Goal: Task Accomplishment & Management: Complete application form

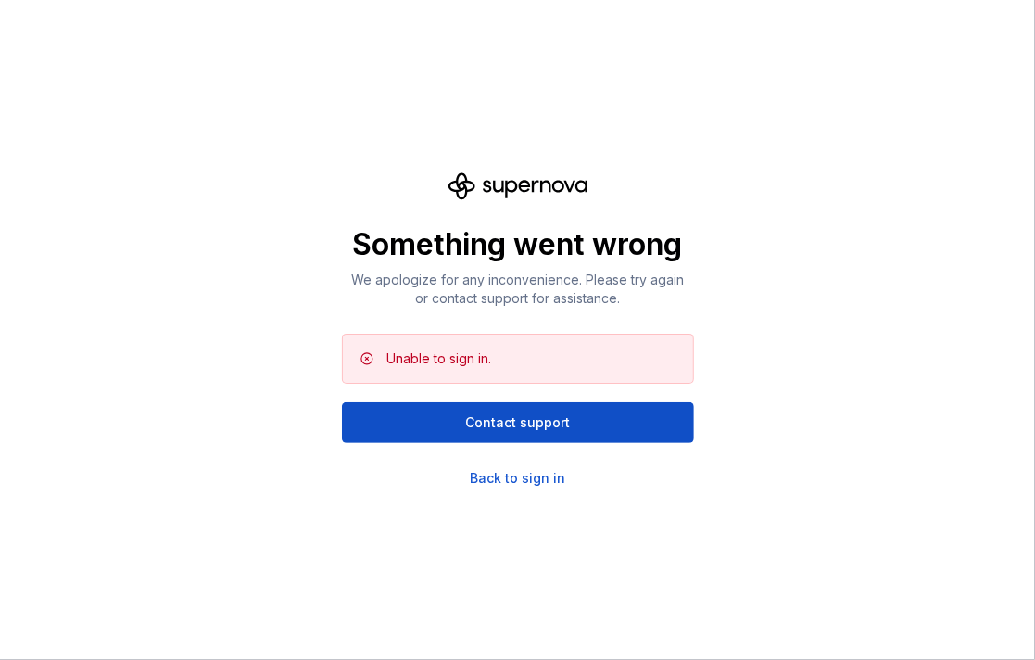
click at [537, 489] on div "Something went wrong We apologize for any inconvenience. Please try again or co…" at bounding box center [517, 330] width 1035 height 660
click at [538, 484] on div "Back to sign in" at bounding box center [517, 478] width 95 height 19
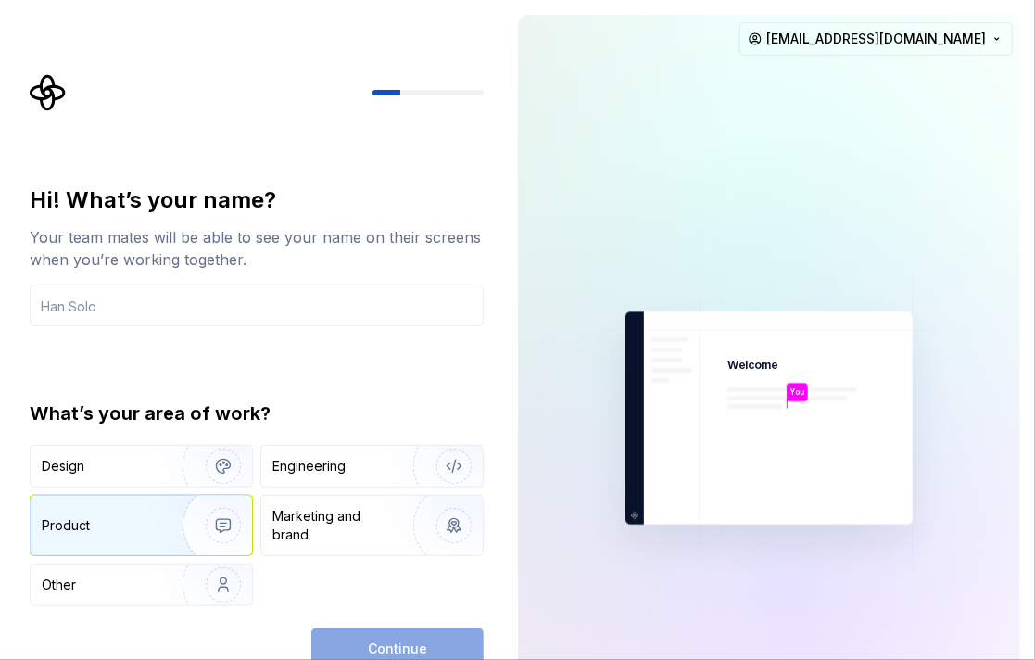
click at [145, 519] on div "Product" at bounding box center [103, 525] width 122 height 19
click at [345, 300] on input "text" at bounding box center [257, 305] width 454 height 41
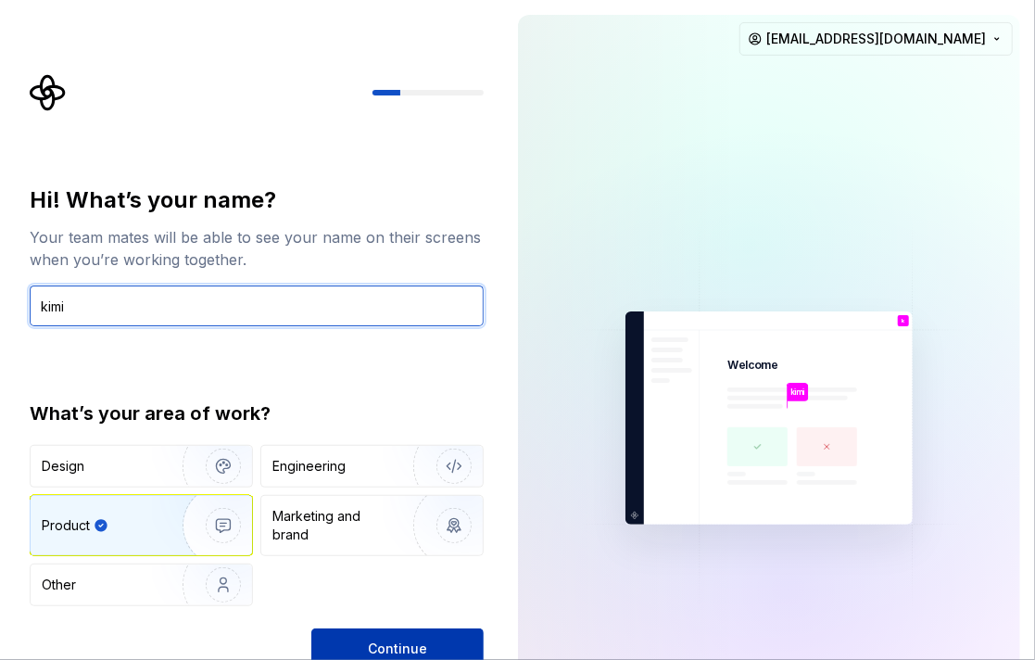
type input "kimi"
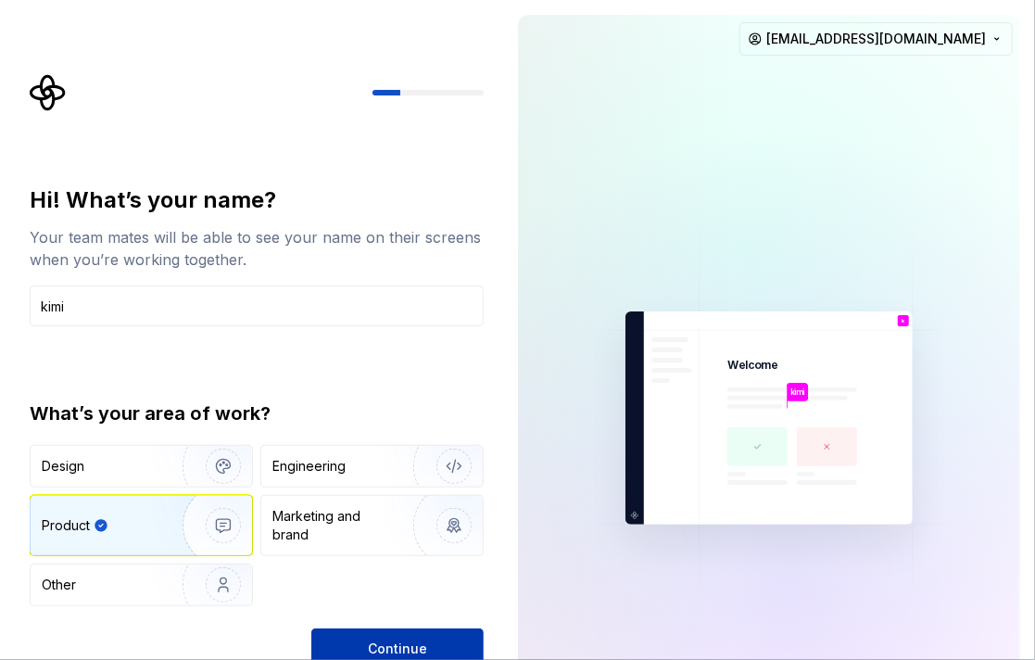
click at [371, 653] on span "Continue" at bounding box center [397, 648] width 59 height 19
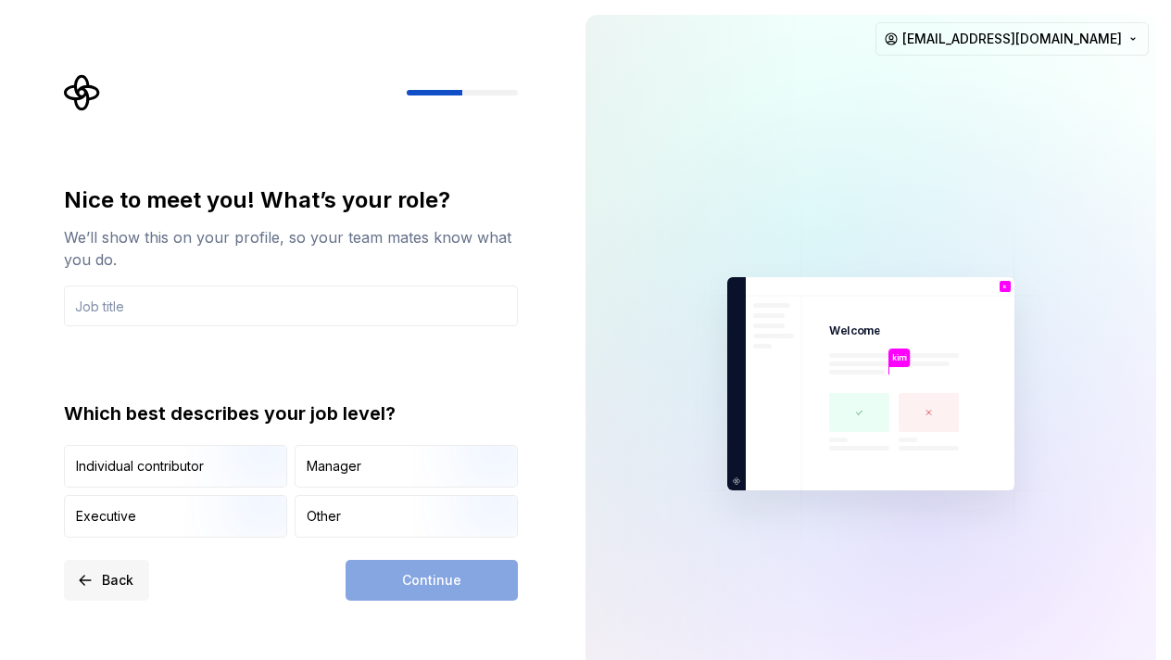
click at [108, 575] on span "Back" at bounding box center [117, 580] width 31 height 19
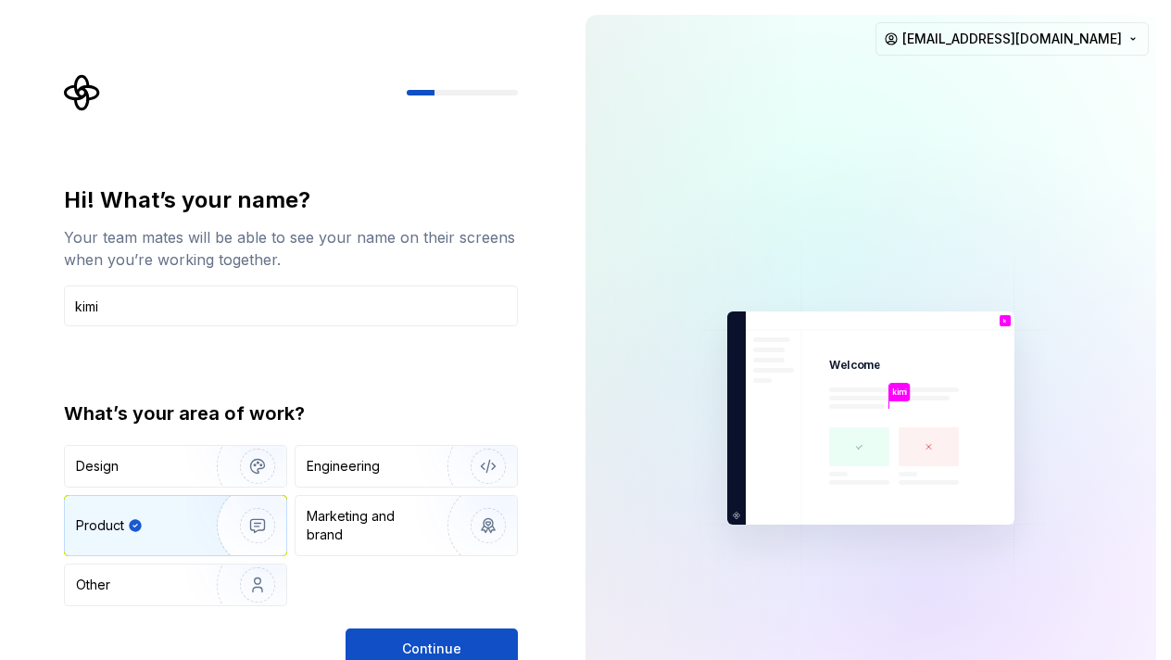
click at [731, 116] on div at bounding box center [696, 418] width 222 height 806
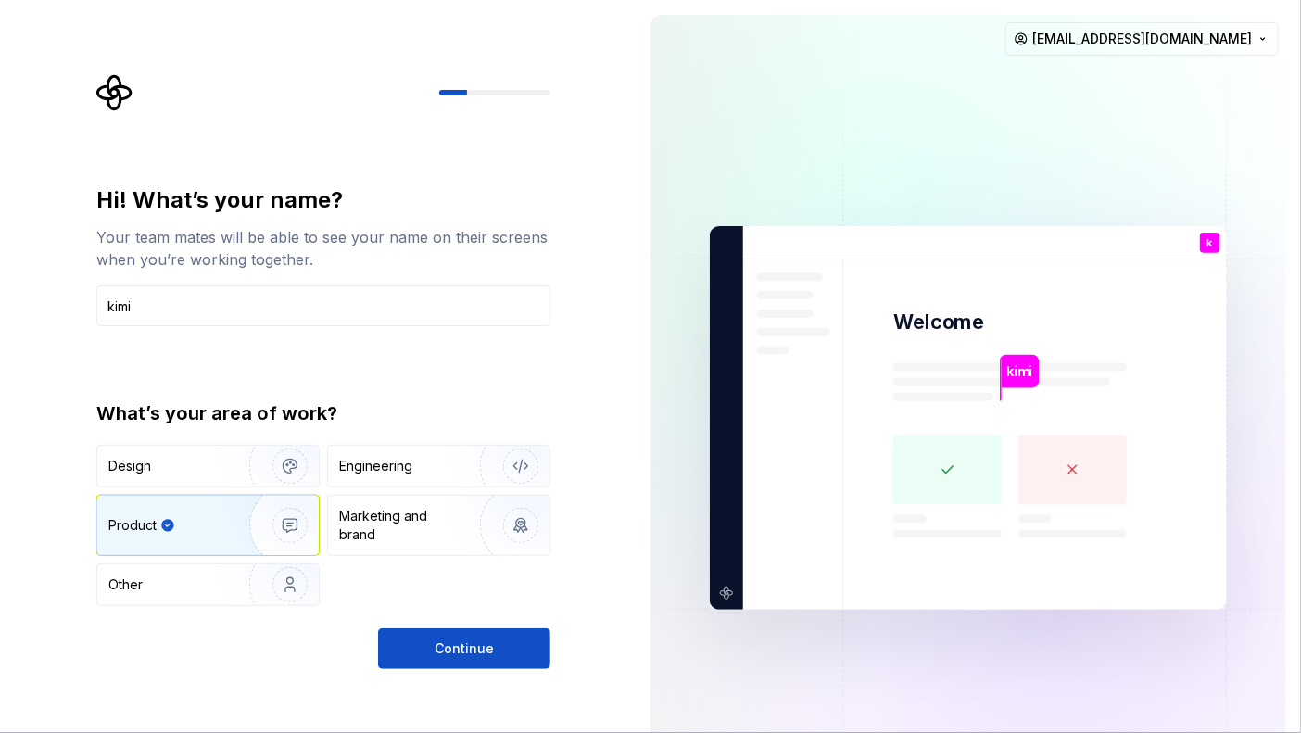
click at [230, 16] on div "Hi! What’s your name? Your team mates will be able to see your name on their sc…" at bounding box center [317, 418] width 635 height 836
click at [476, 647] on span "Continue" at bounding box center [463, 648] width 59 height 19
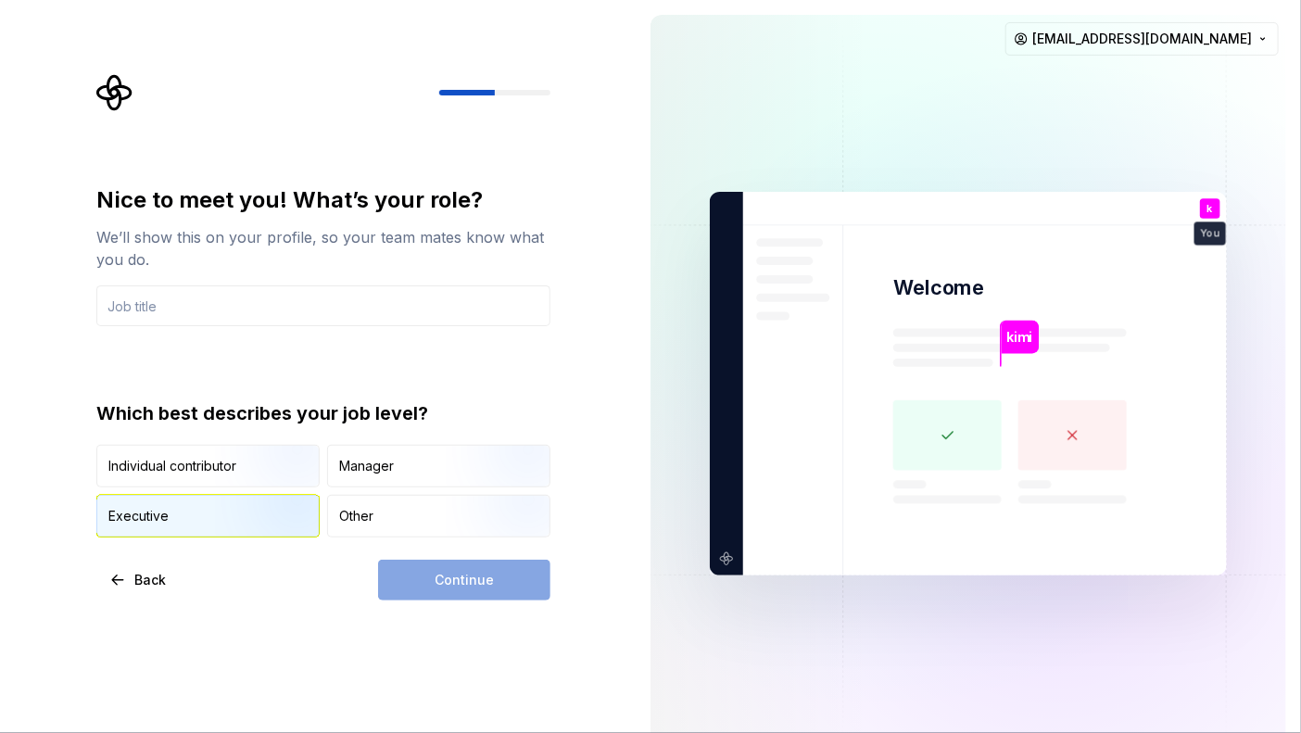
click at [213, 513] on div "Executive" at bounding box center [207, 516] width 221 height 41
click at [373, 301] on input "text" at bounding box center [323, 305] width 454 height 41
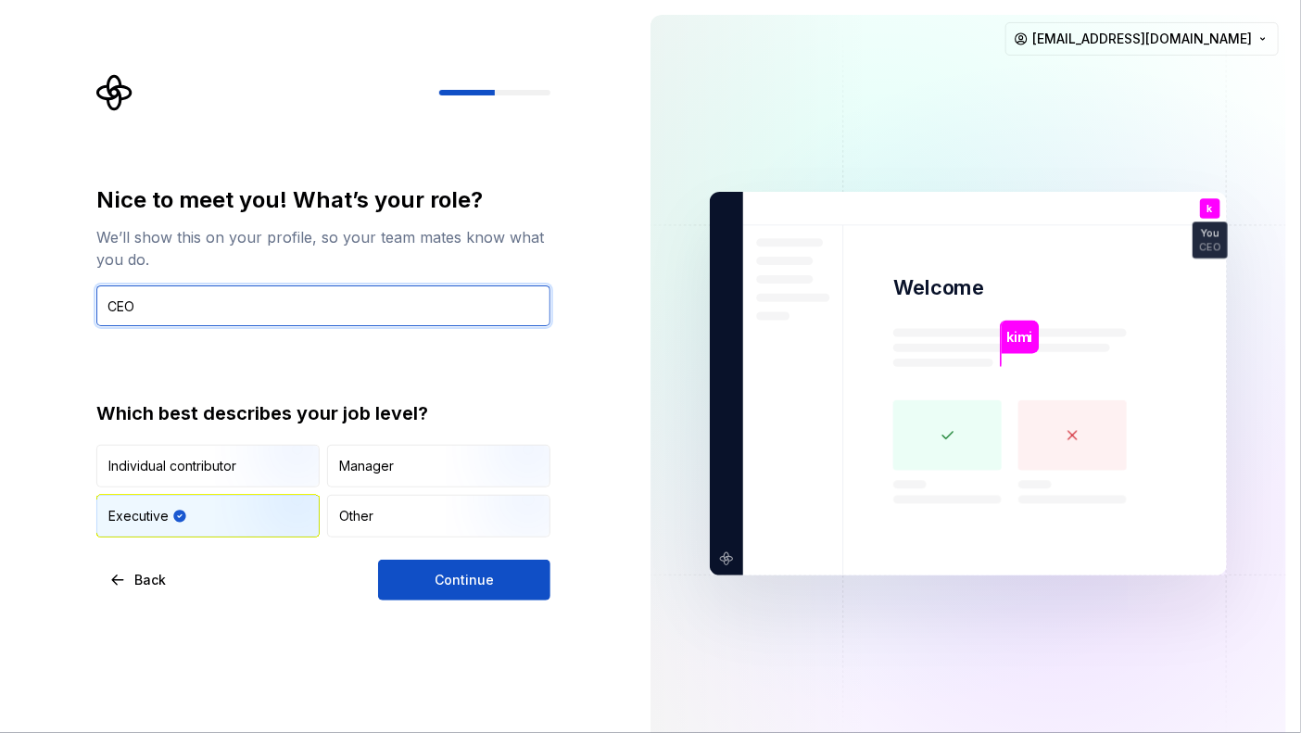
type input "CEO"
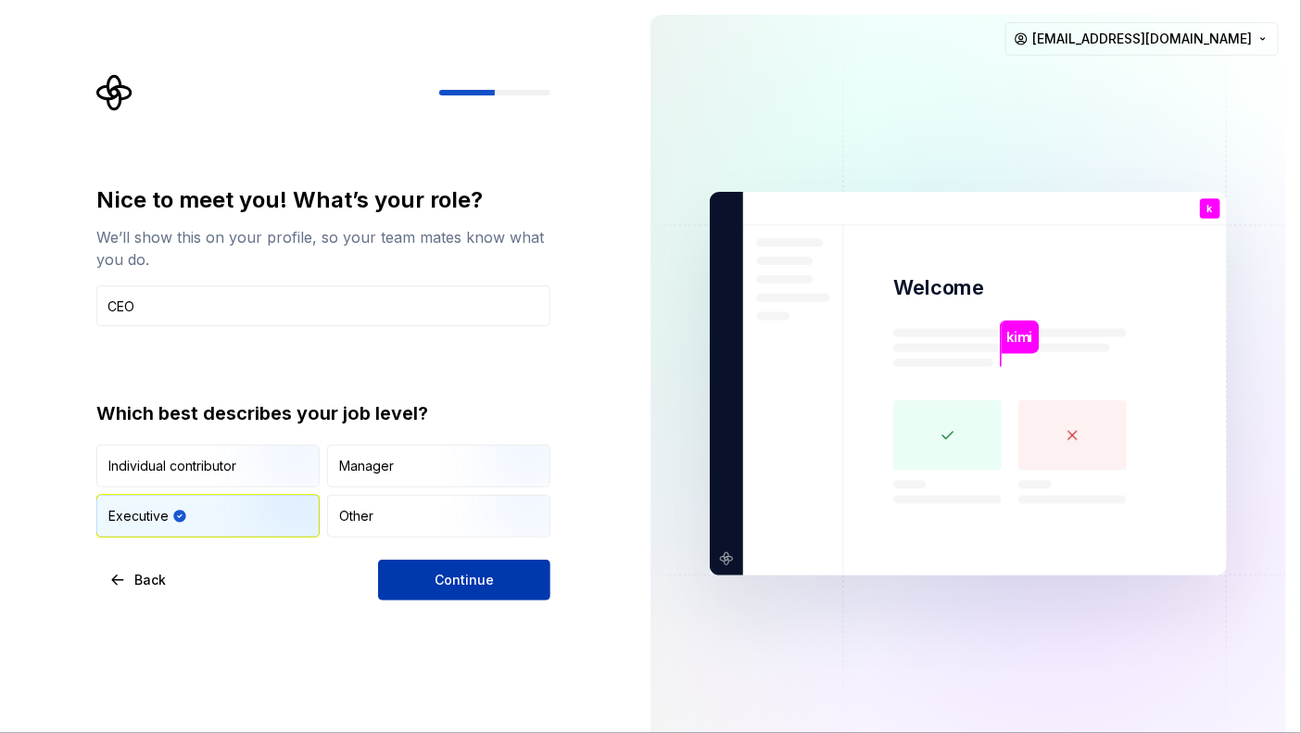
click at [432, 574] on button "Continue" at bounding box center [464, 580] width 172 height 41
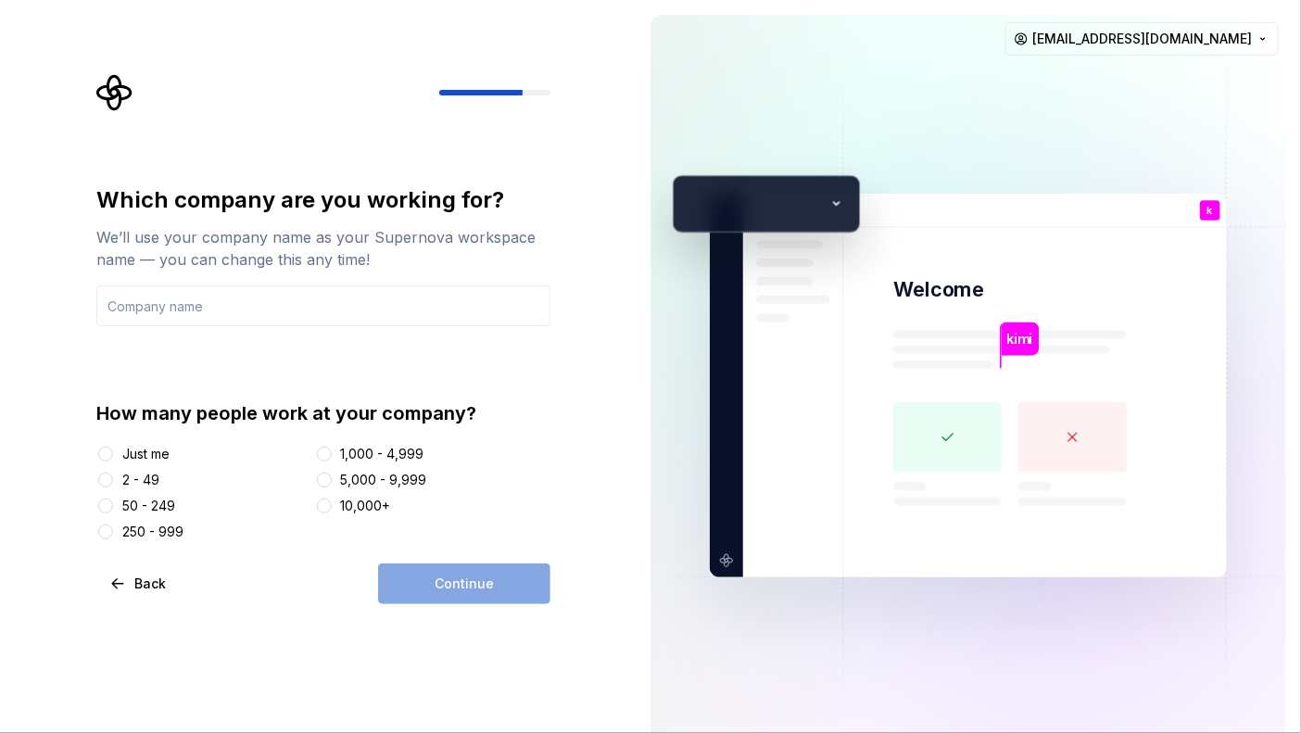
click at [434, 195] on div "Which company are you working for?" at bounding box center [323, 200] width 454 height 30
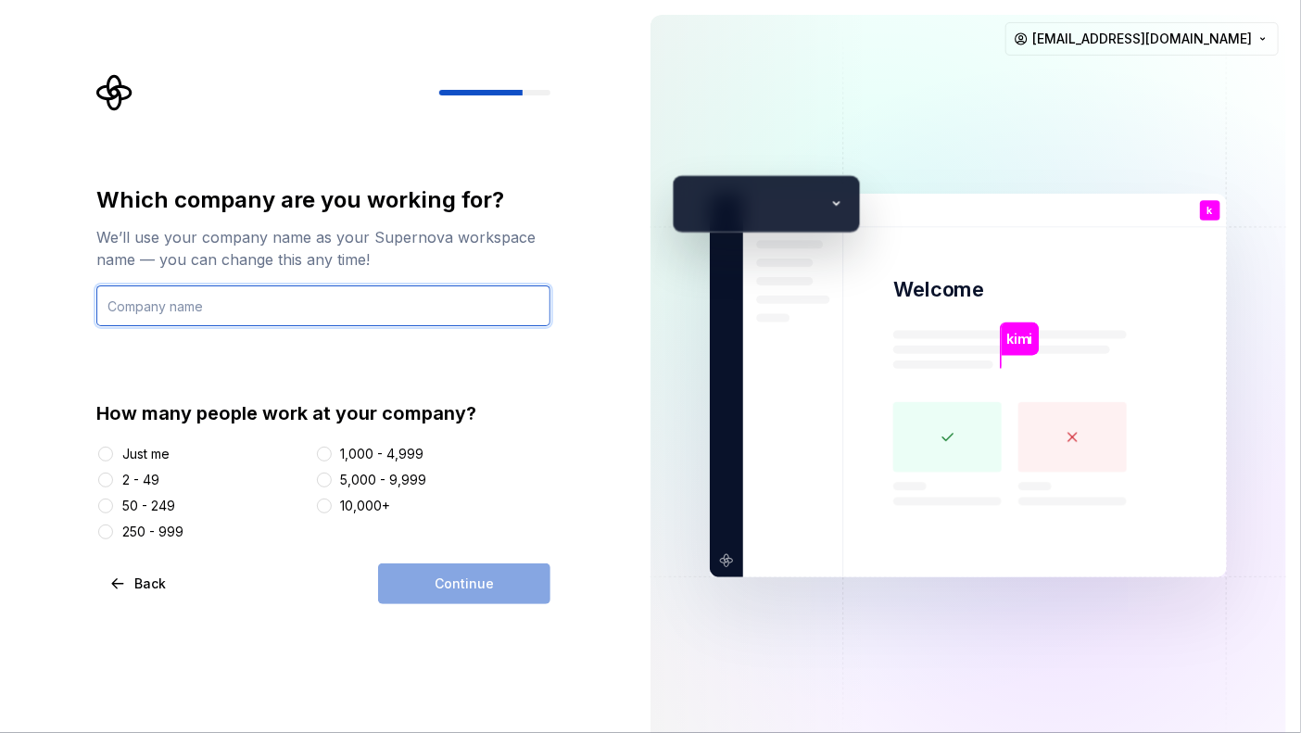
click at [360, 294] on input "text" at bounding box center [323, 305] width 454 height 41
type input "Atsumell"
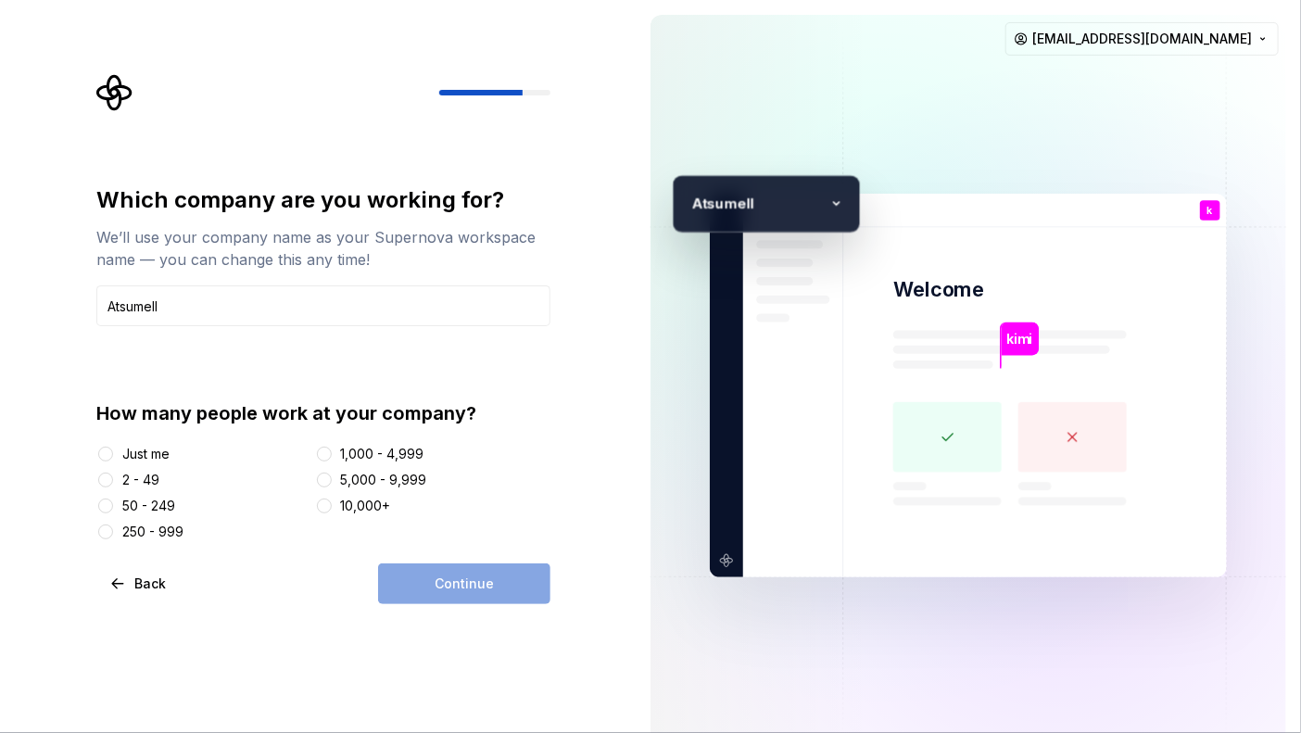
click at [125, 482] on div "2 - 49" at bounding box center [140, 480] width 37 height 19
click at [113, 482] on button "2 - 49" at bounding box center [105, 479] width 15 height 15
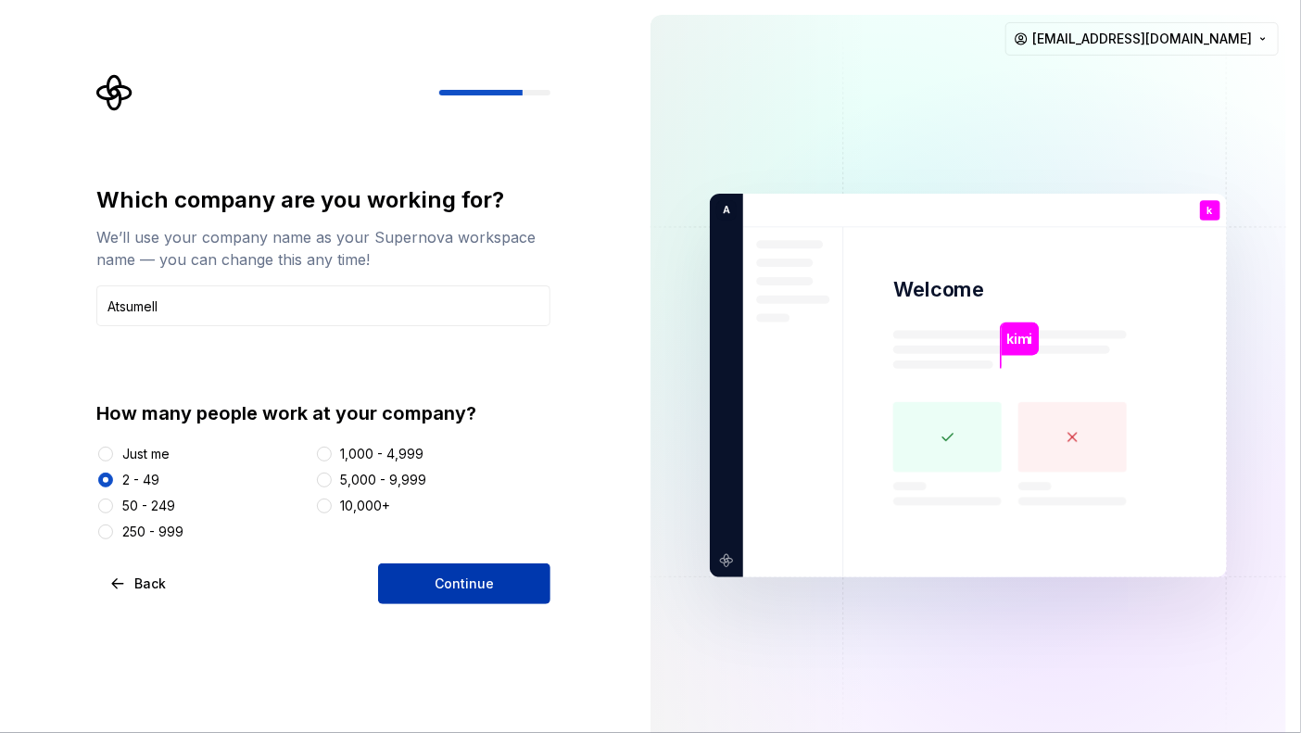
click at [491, 592] on span "Continue" at bounding box center [463, 583] width 59 height 19
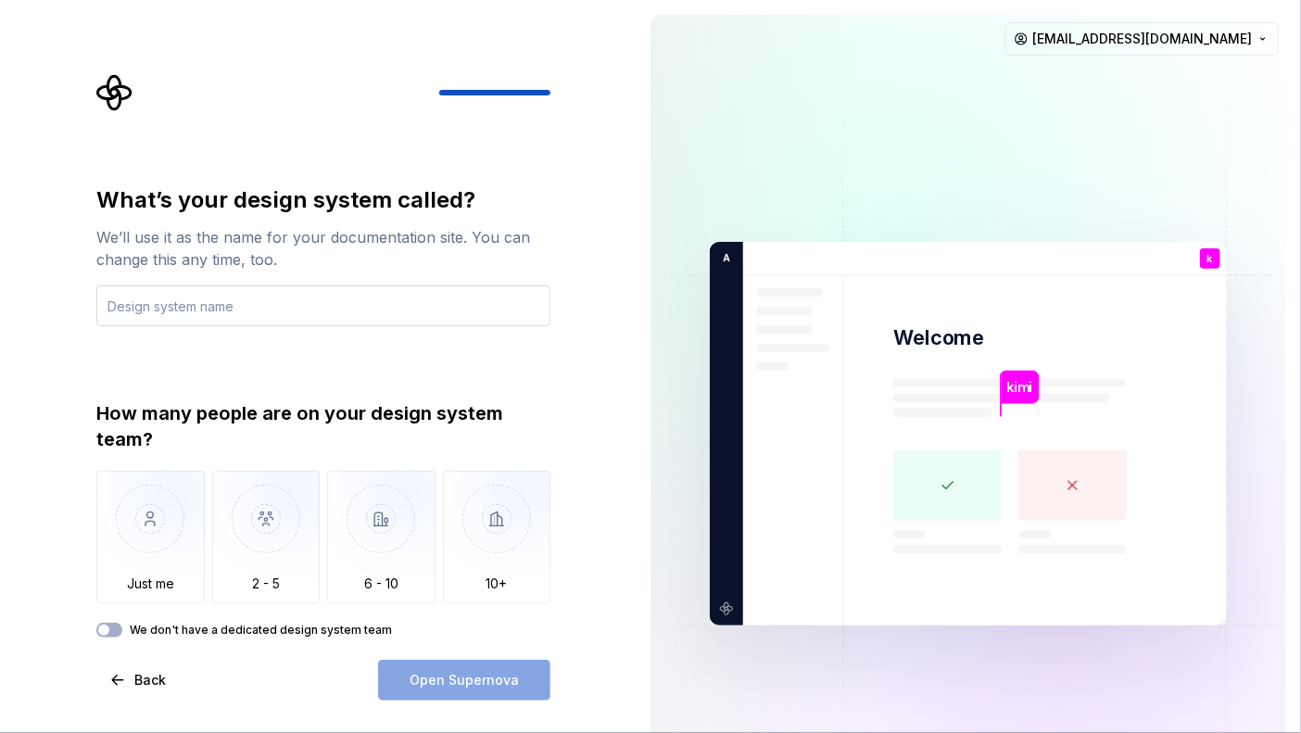
type input "K"
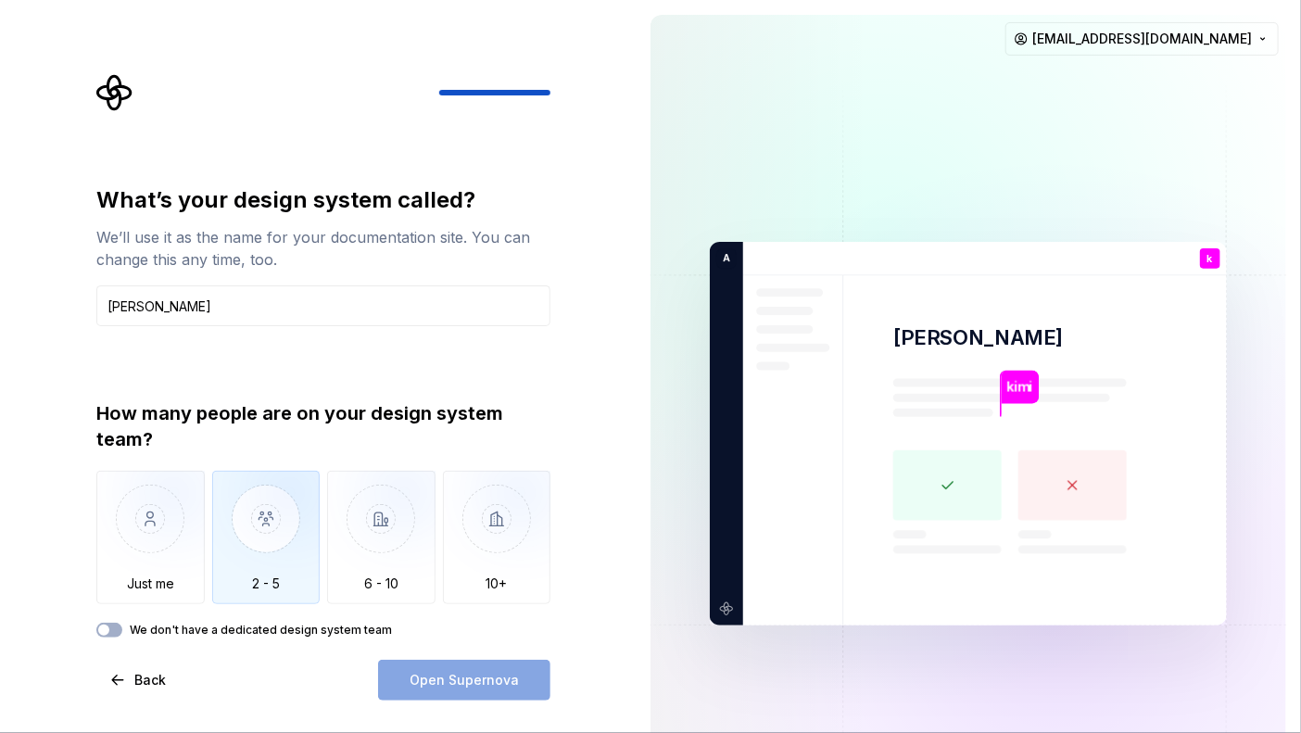
type input "[PERSON_NAME]"
click at [268, 541] on img "button" at bounding box center [266, 533] width 108 height 124
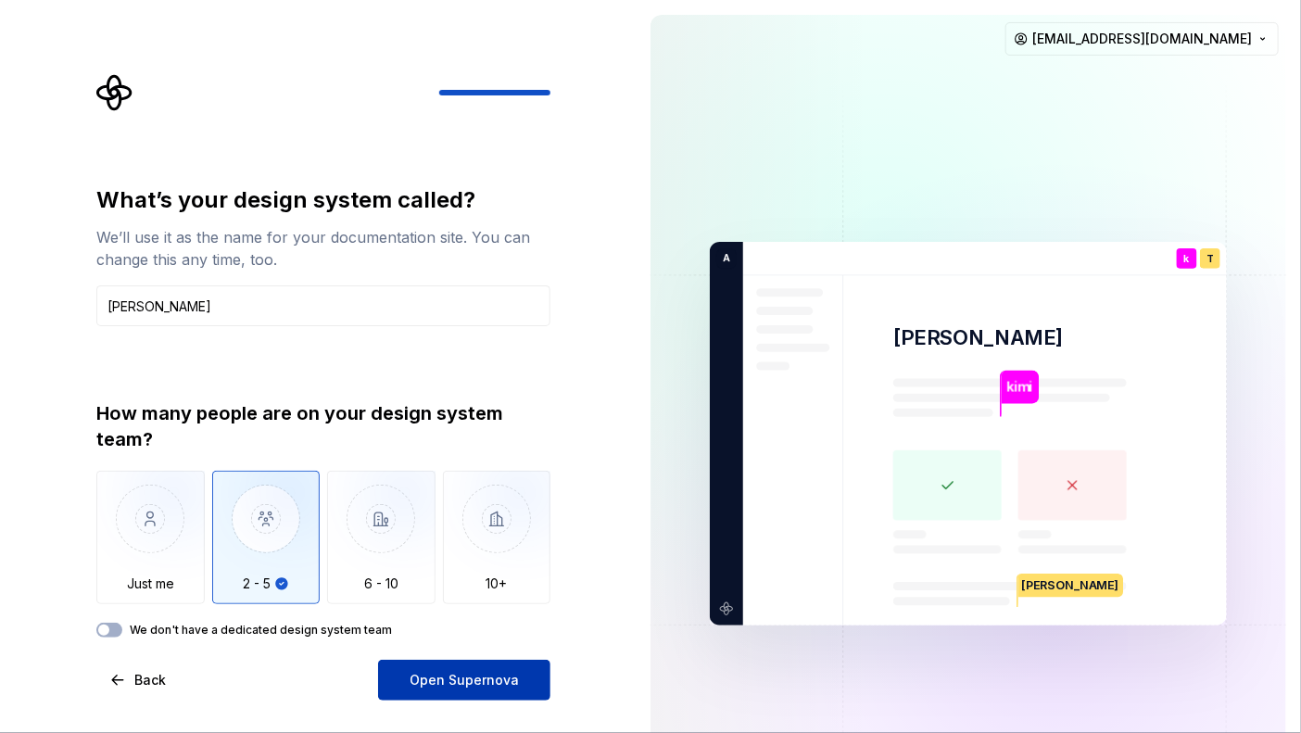
click at [501, 659] on button "Open Supernova" at bounding box center [464, 680] width 172 height 41
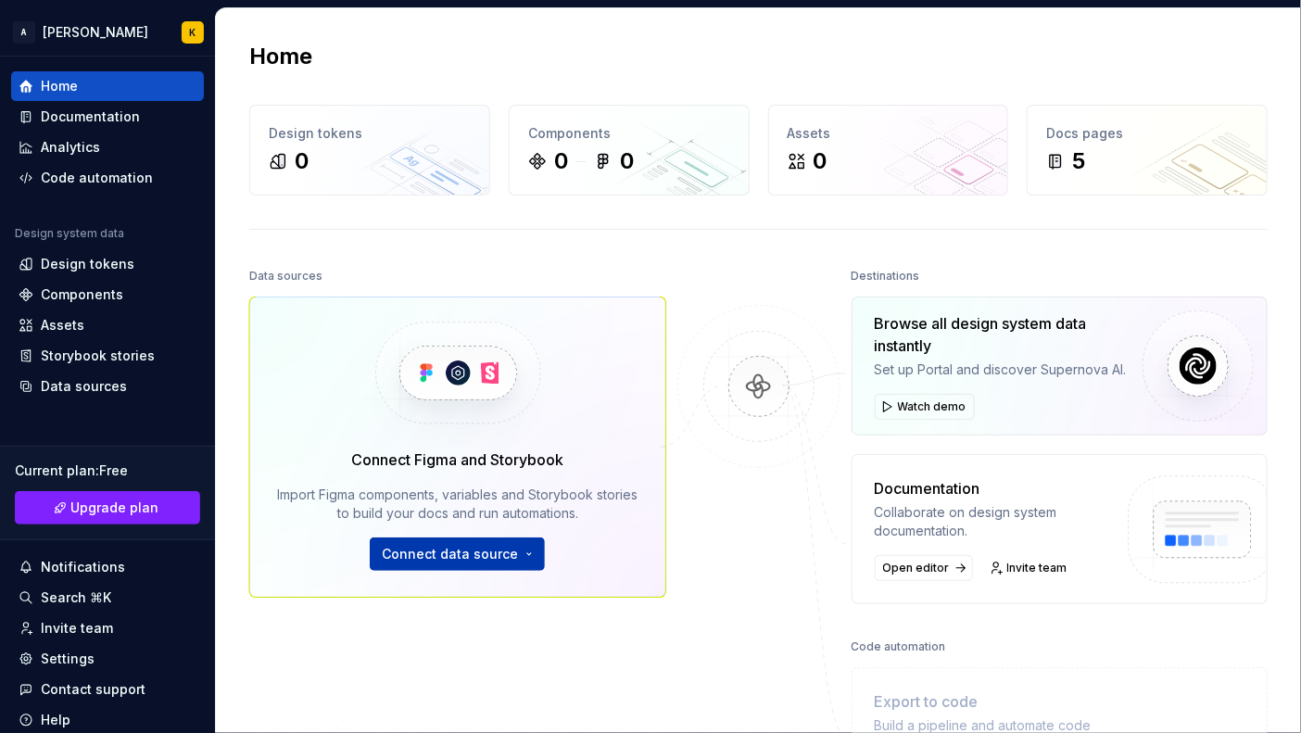
click at [454, 554] on span "Connect data source" at bounding box center [450, 554] width 136 height 19
click at [1027, 575] on span "Invite team" at bounding box center [1037, 567] width 60 height 15
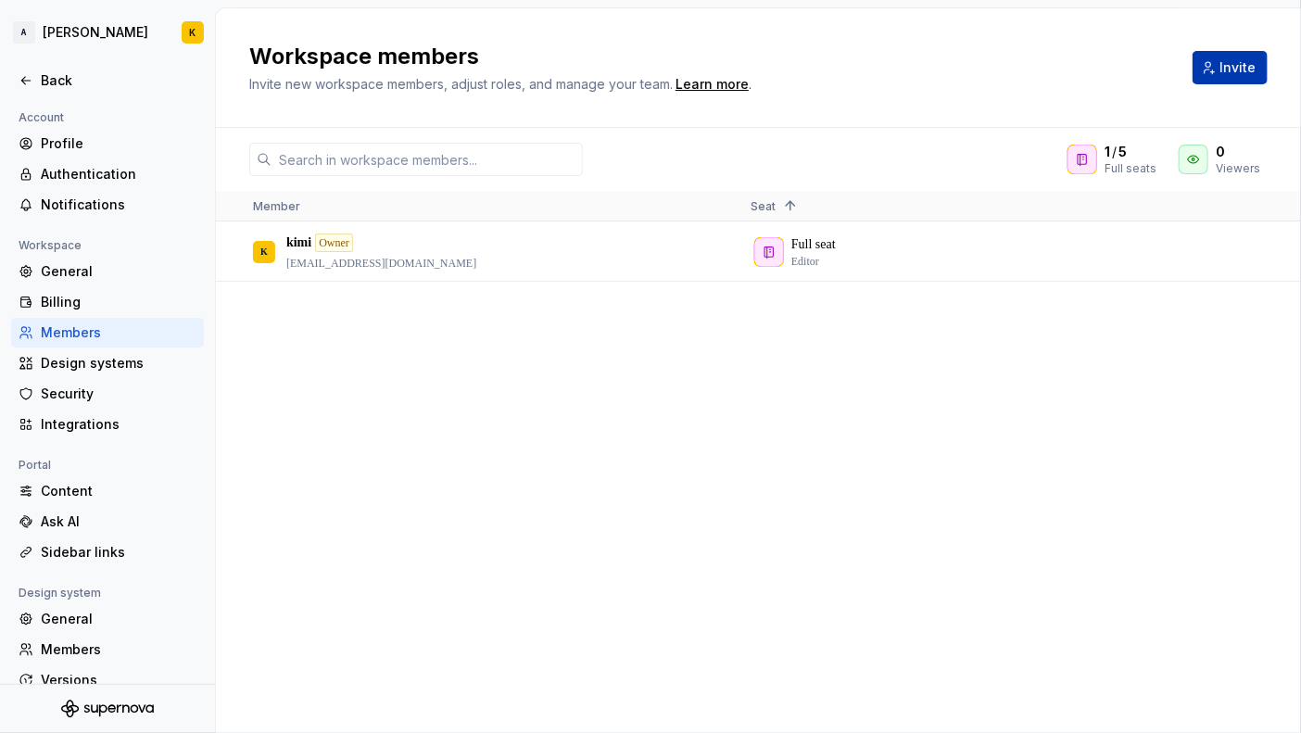
click at [1034, 79] on button "Invite" at bounding box center [1229, 67] width 75 height 33
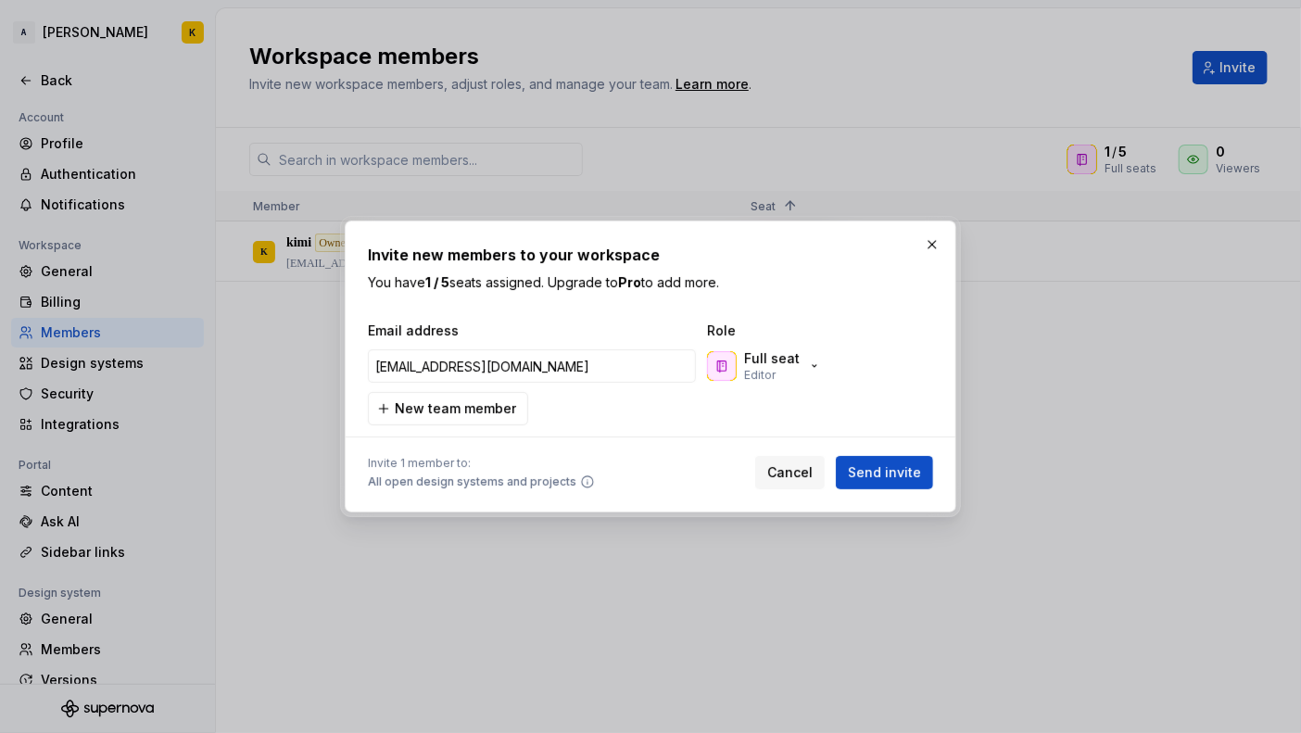
type input "[EMAIL_ADDRESS][DOMAIN_NAME]"
drag, startPoint x: 829, startPoint y: 360, endPoint x: 781, endPoint y: 360, distance: 48.2
click at [781, 360] on div "Full seat Editor" at bounding box center [795, 365] width 185 height 37
click at [781, 360] on p "Full seat" at bounding box center [772, 358] width 56 height 19
click at [623, 426] on div at bounding box center [650, 436] width 565 height 23
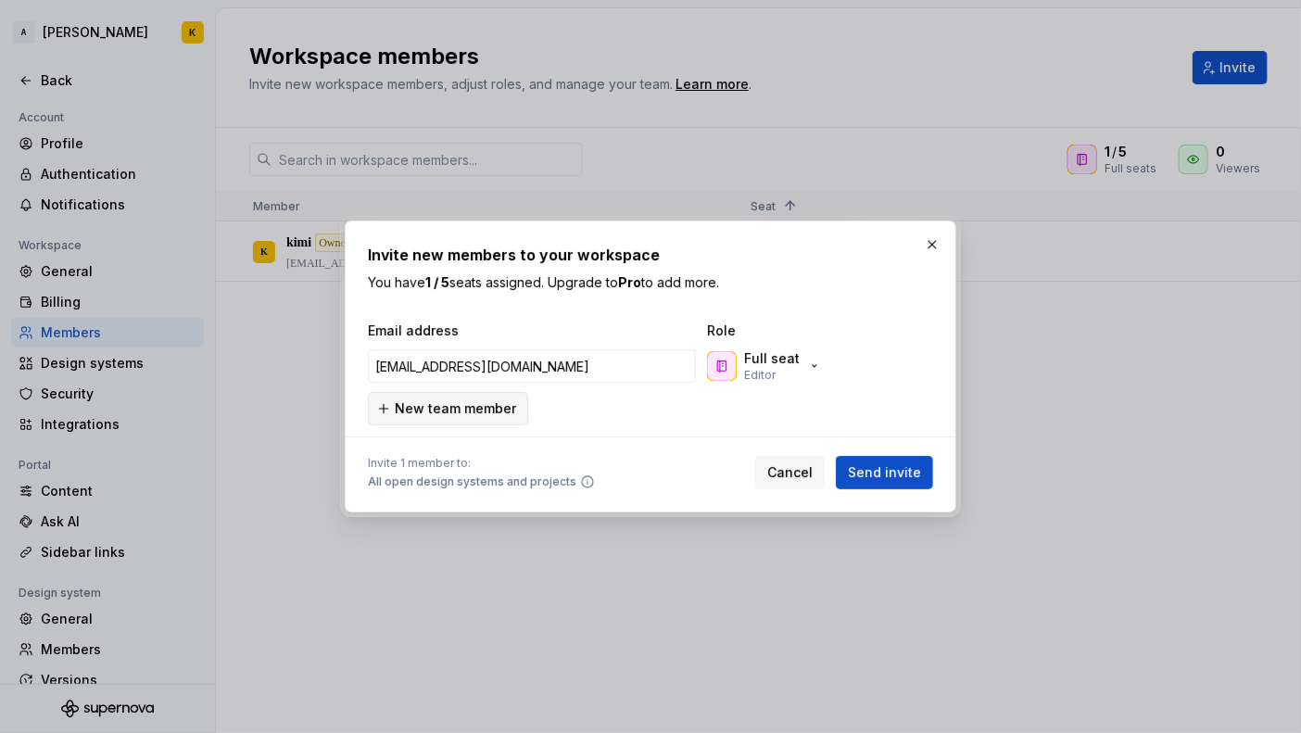
click at [475, 411] on span "New team member" at bounding box center [455, 408] width 121 height 19
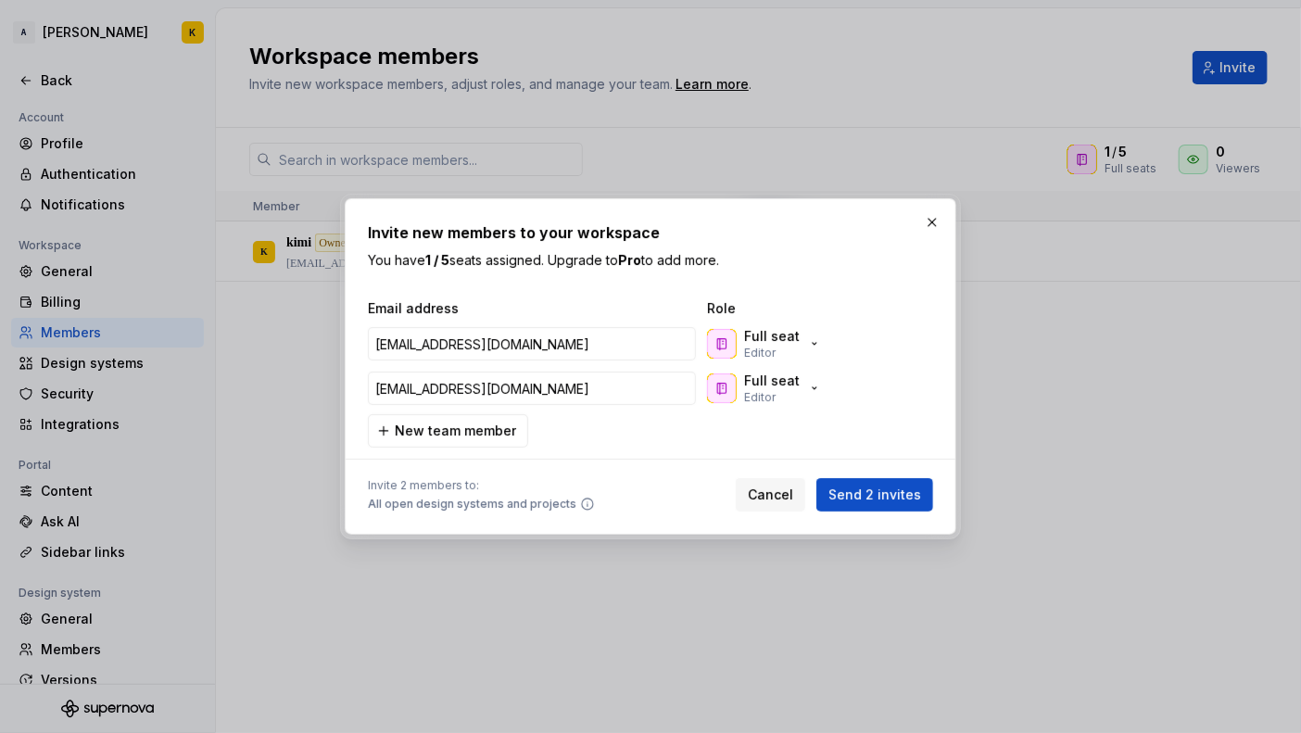
type input "[EMAIL_ADDRESS][DOMAIN_NAME]"
click at [703, 459] on div at bounding box center [651, 459] width 610 height 1
click at [406, 413] on div "Email address Role [EMAIL_ADDRESS][DOMAIN_NAME] Full seat Editor [PERSON_NAME][…" at bounding box center [650, 373] width 565 height 148
click at [411, 431] on span "New team member" at bounding box center [455, 430] width 121 height 19
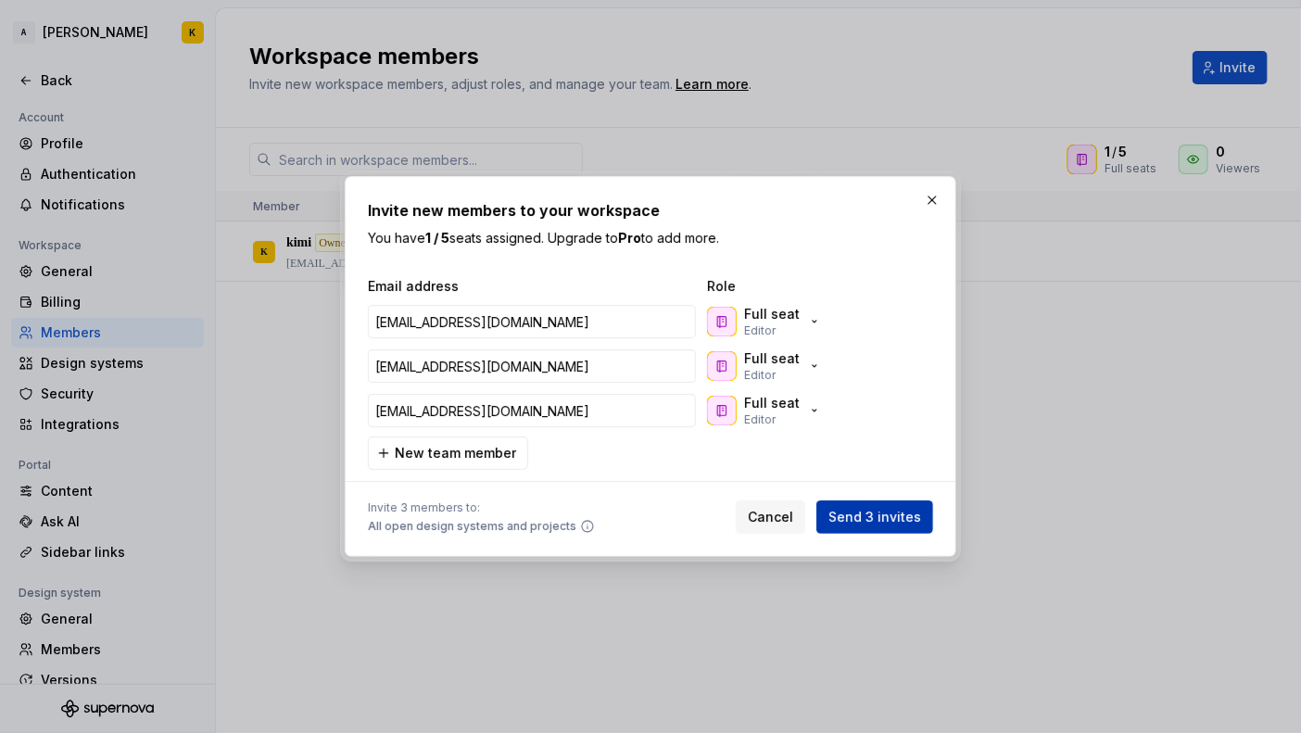
type input "[EMAIL_ADDRESS][DOMAIN_NAME]"
click at [901, 522] on span "Send 3 invites" at bounding box center [874, 517] width 93 height 19
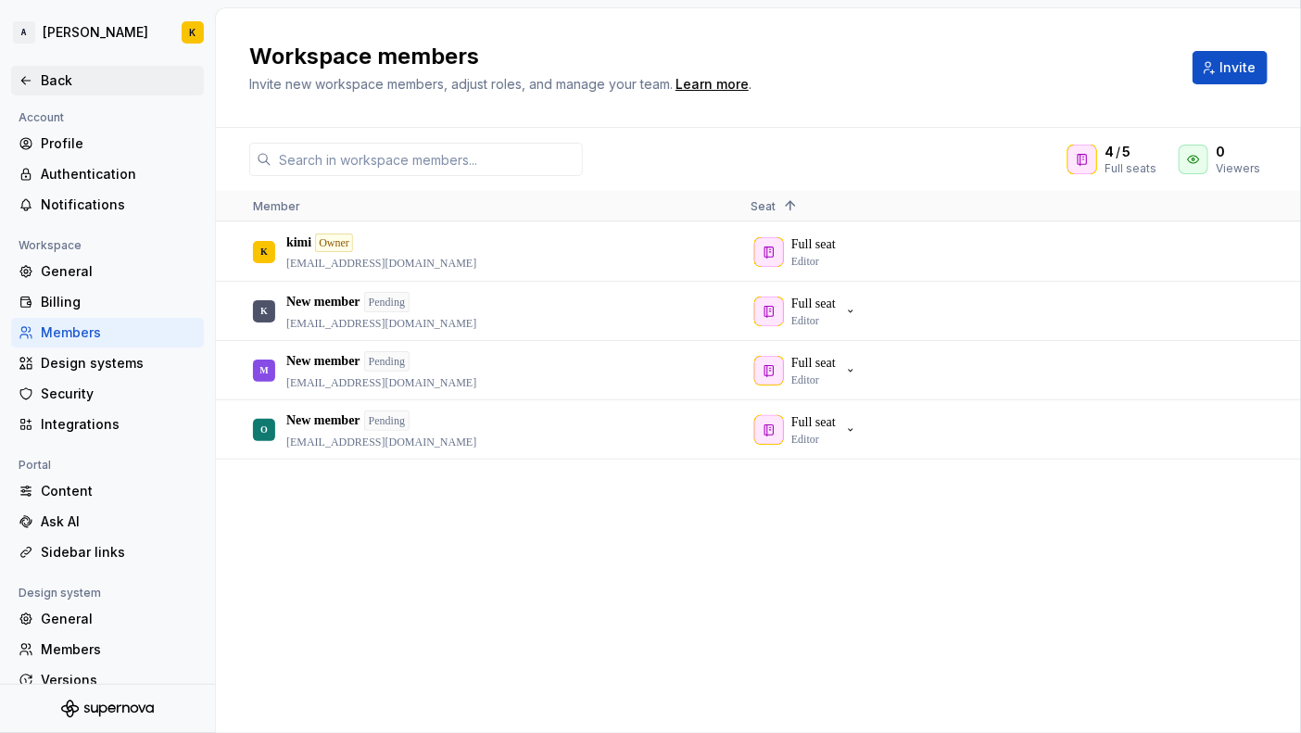
click at [26, 71] on div "Back" at bounding box center [108, 80] width 178 height 19
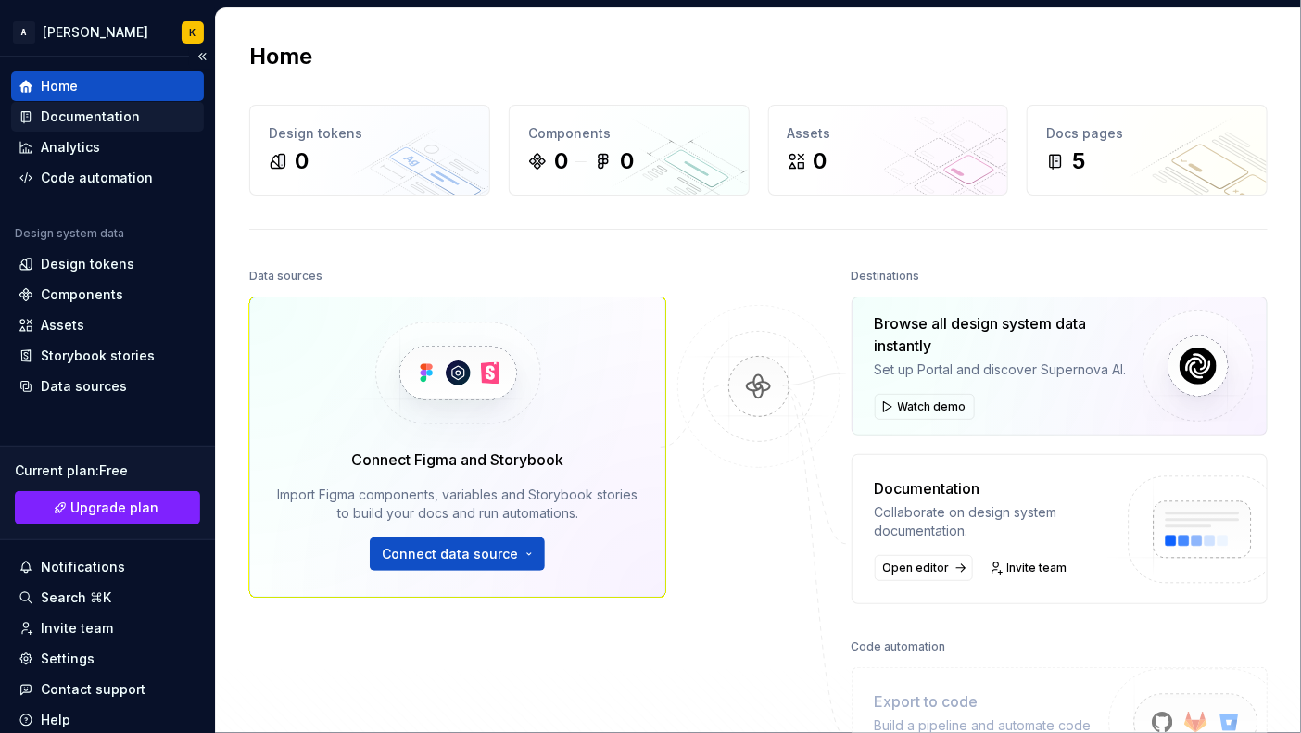
click at [116, 114] on div "Documentation" at bounding box center [90, 116] width 99 height 19
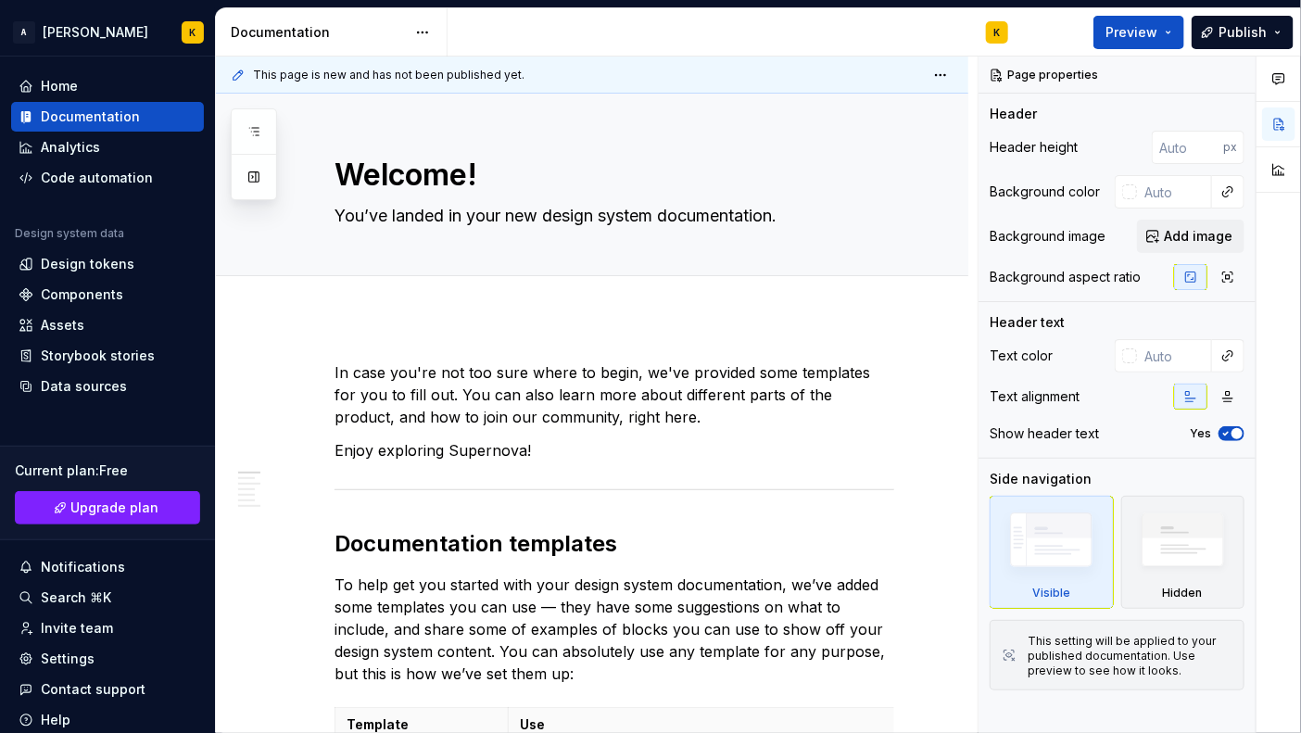
type textarea "*"
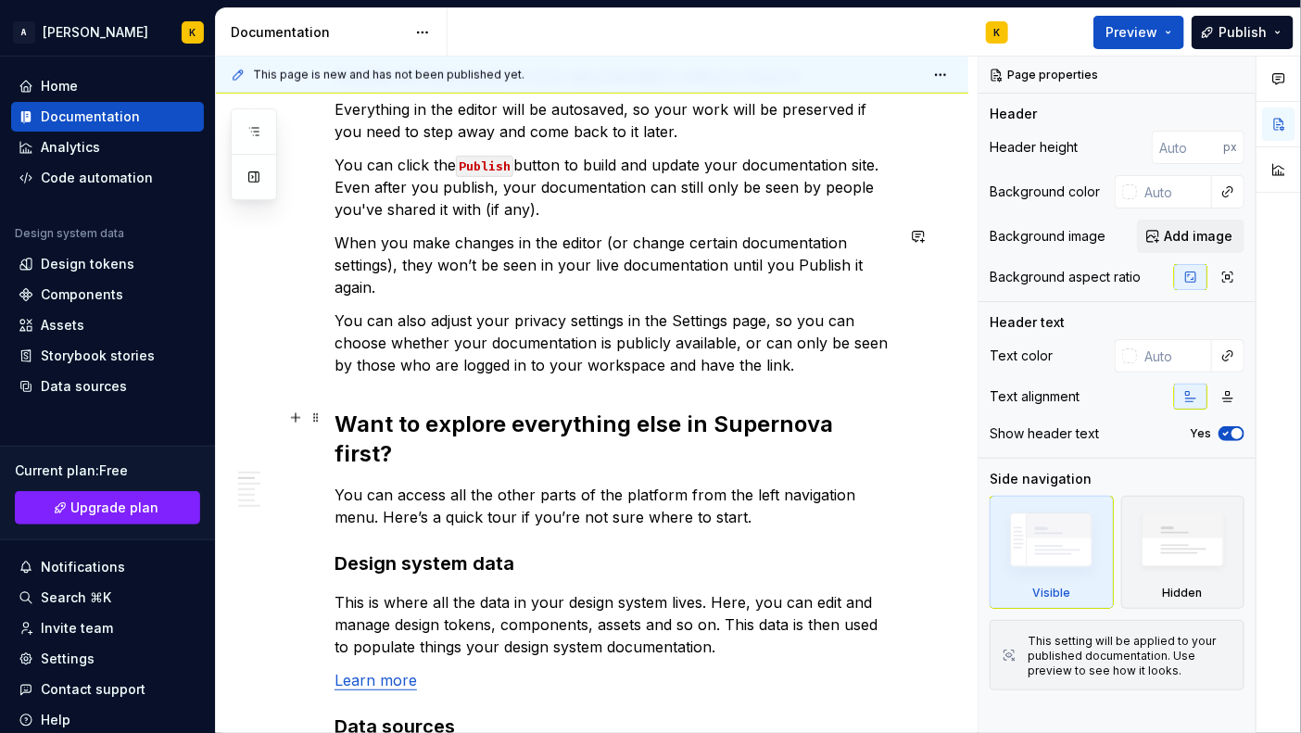
scroll to position [1722, 0]
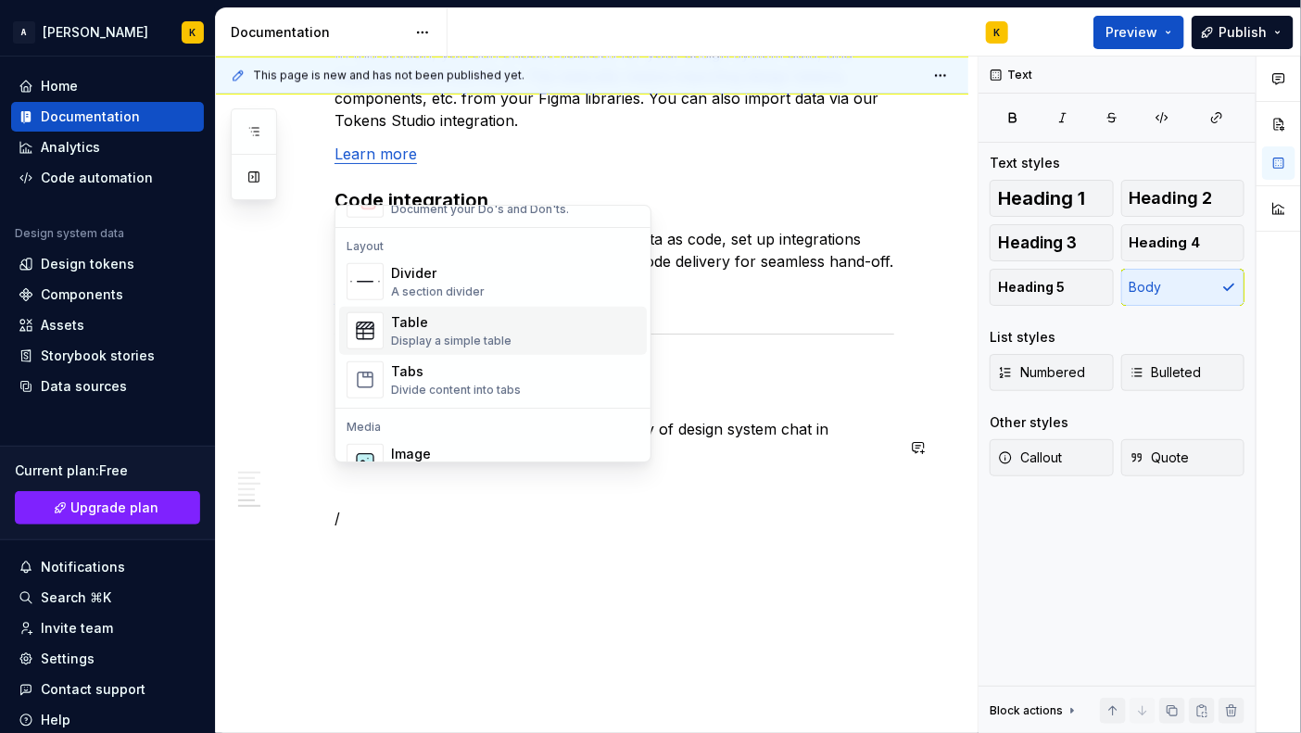
scroll to position [585, 0]
click at [449, 333] on div "Display a simple table" at bounding box center [451, 340] width 120 height 15
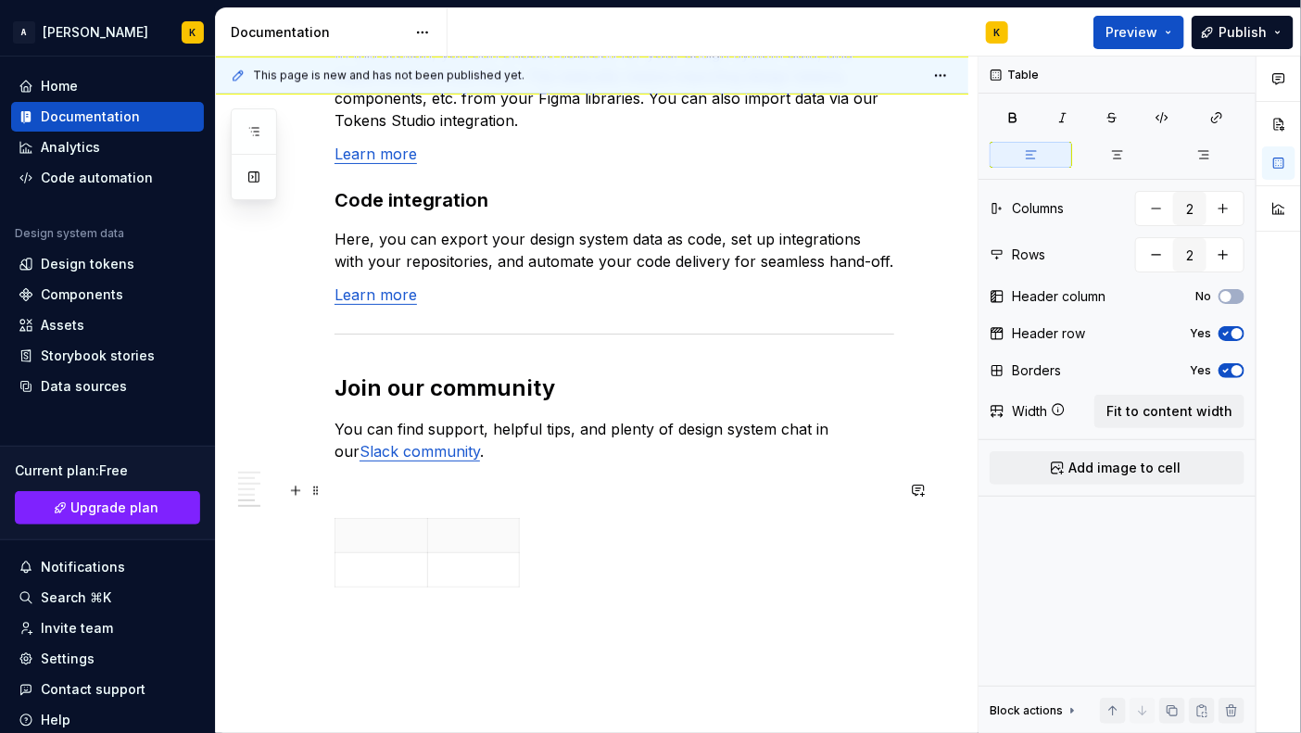
type textarea "*"
drag, startPoint x: 519, startPoint y: 513, endPoint x: 730, endPoint y: 510, distance: 211.2
click at [515, 517] on icon "button" at bounding box center [519, 516] width 15 height 15
type input "3"
click at [311, 494] on span at bounding box center [315, 490] width 15 height 26
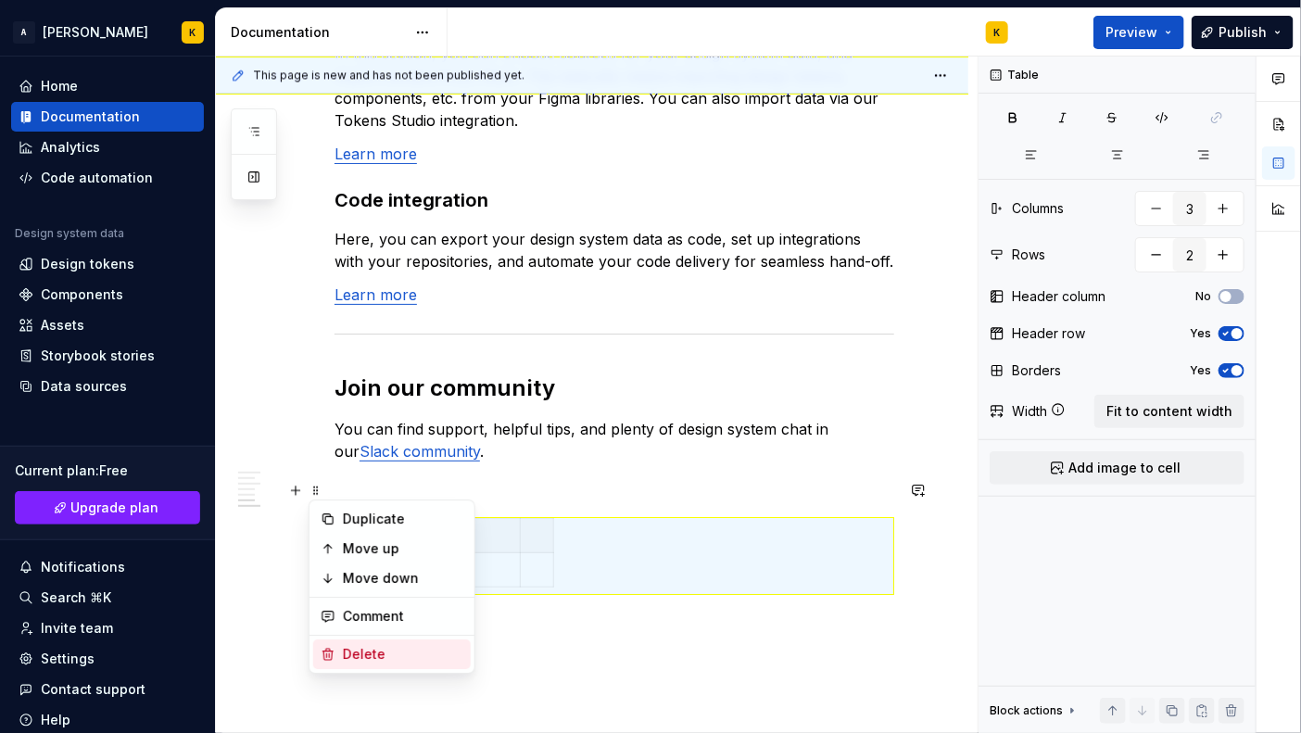
click at [402, 659] on div "Delete" at bounding box center [403, 654] width 120 height 19
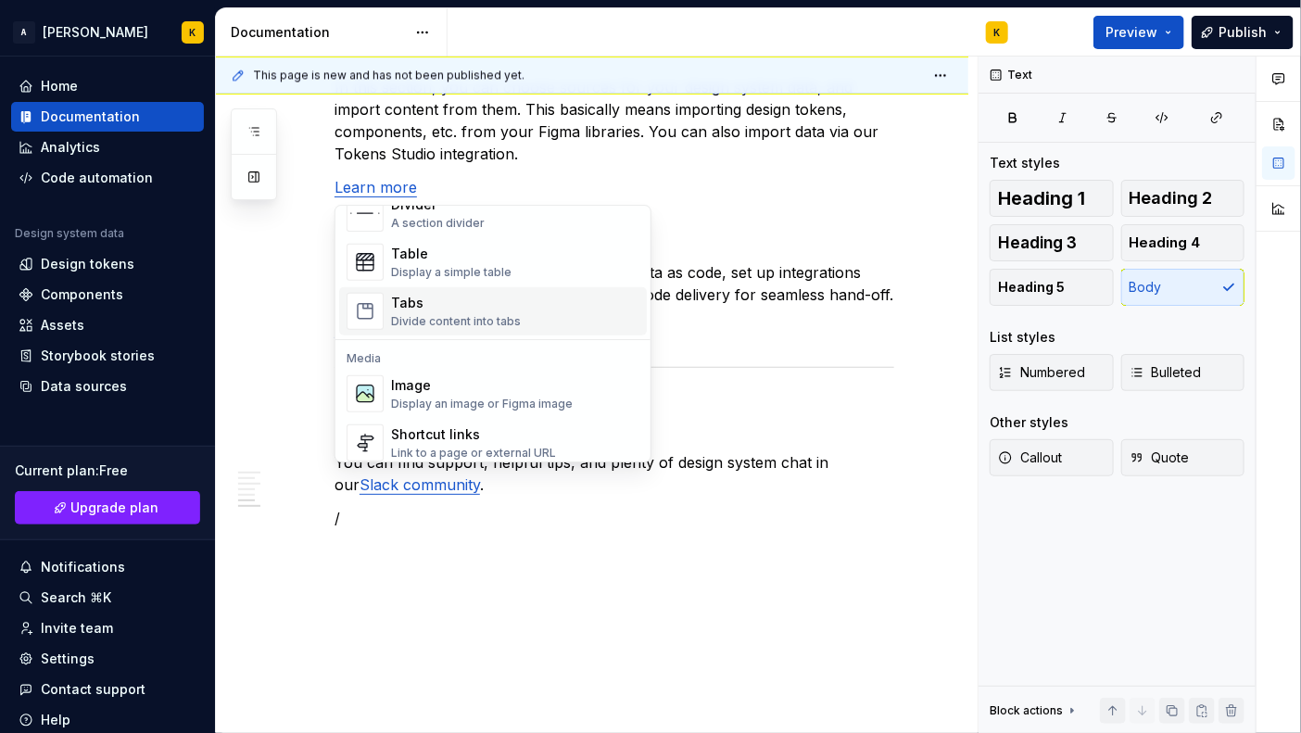
scroll to position [654, 0]
click at [463, 306] on div "Tabs" at bounding box center [456, 302] width 130 height 19
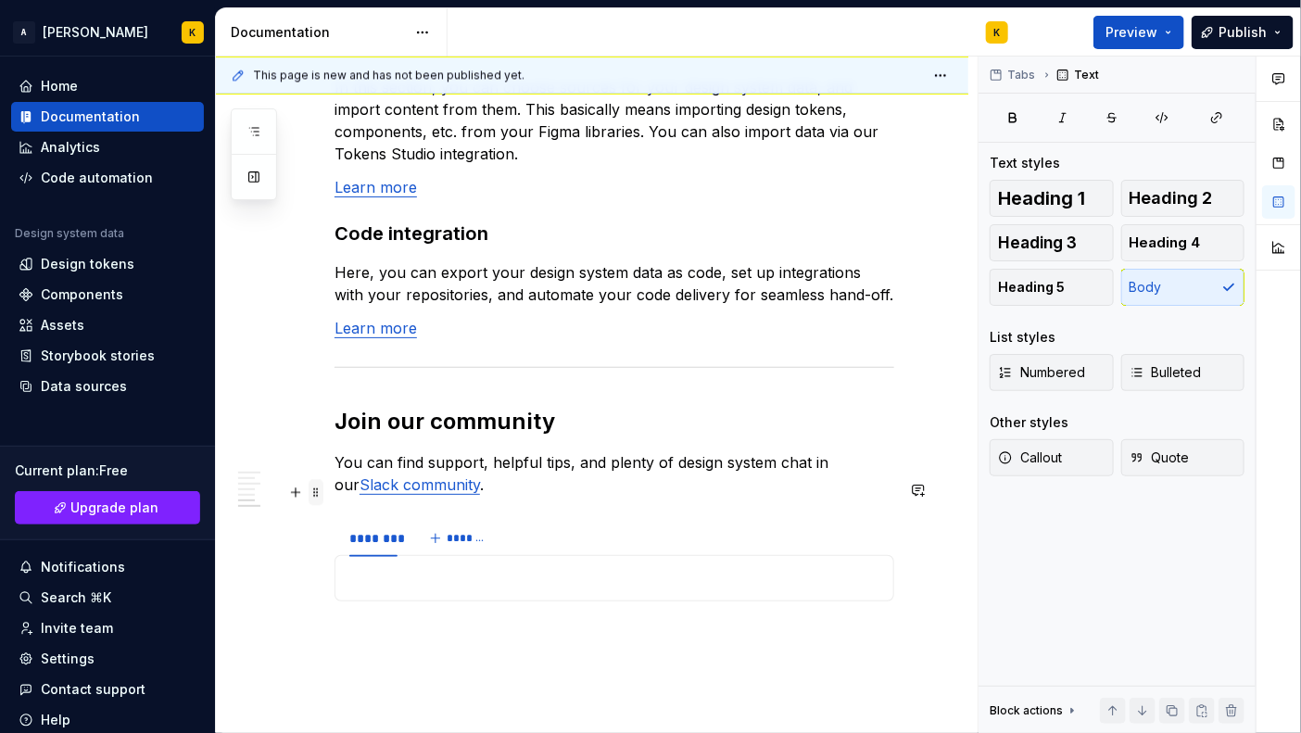
click at [316, 485] on span at bounding box center [315, 492] width 15 height 26
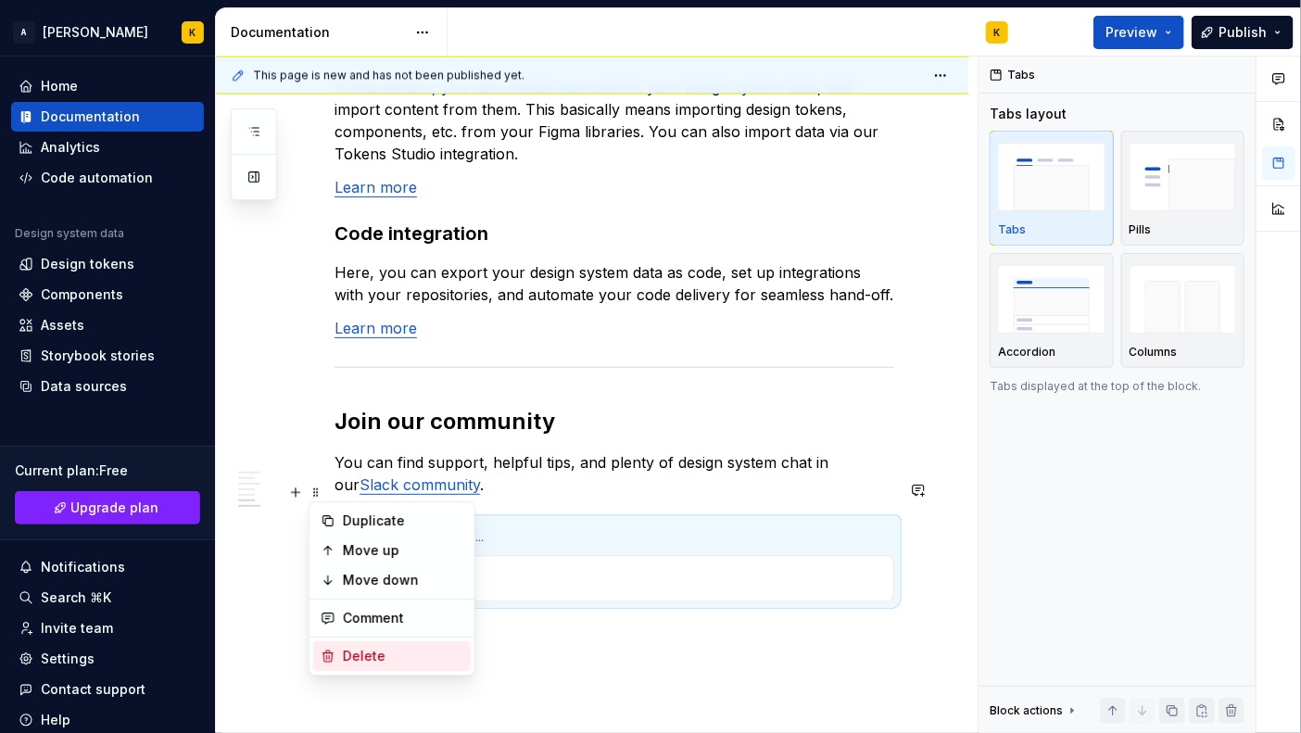
click at [369, 659] on div "Delete" at bounding box center [403, 656] width 120 height 19
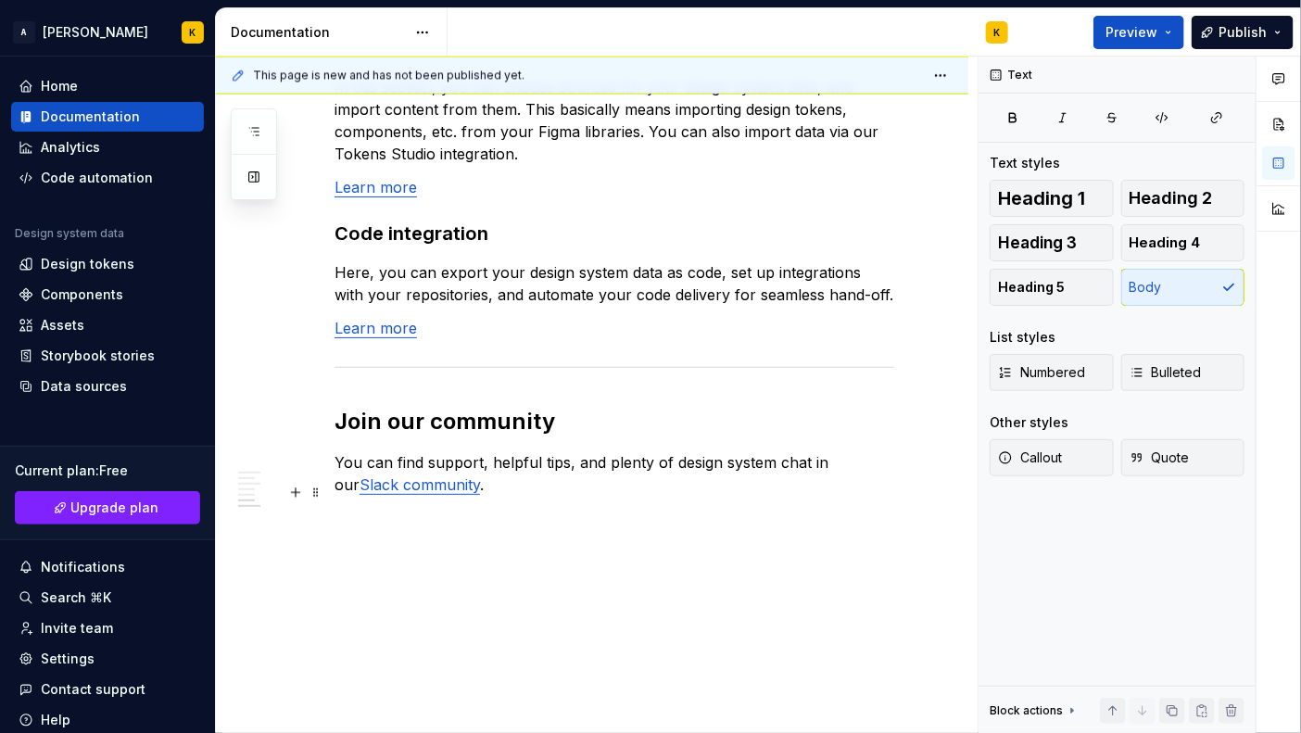
scroll to position [1655, 0]
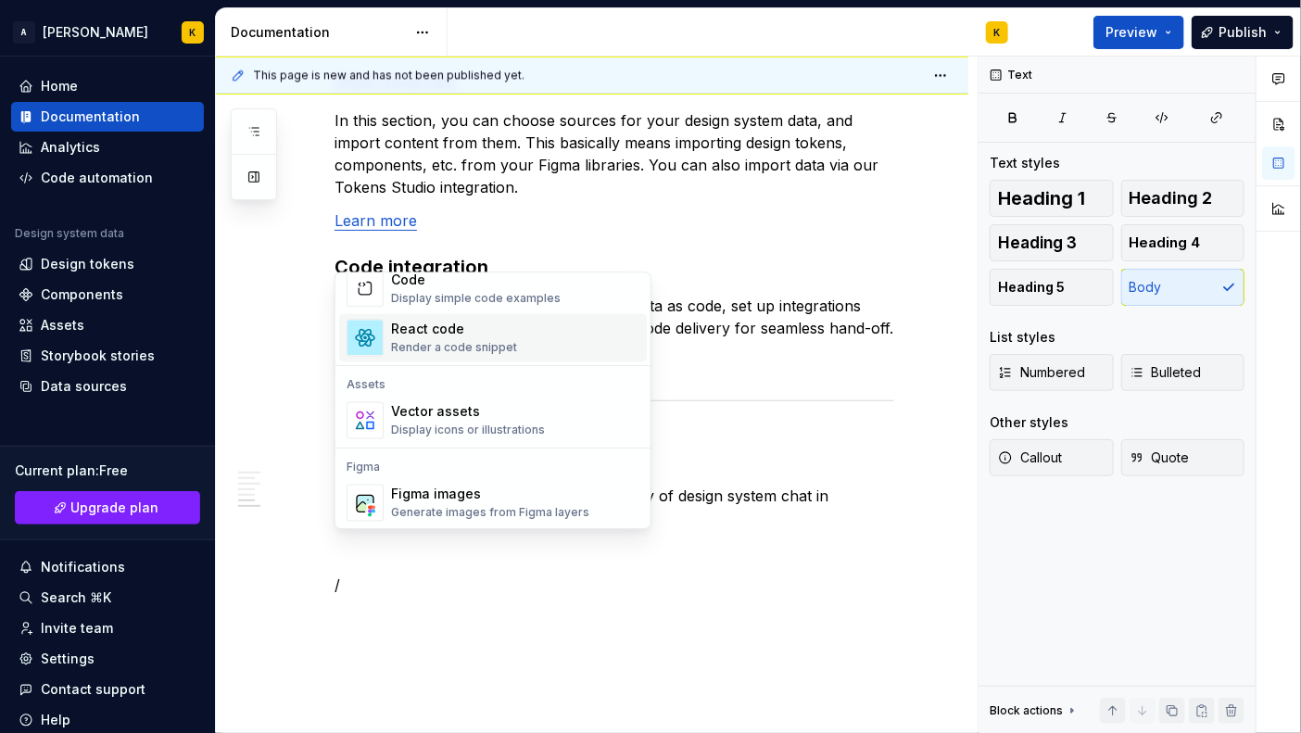
scroll to position [1565, 0]
click at [481, 324] on div "React code" at bounding box center [454, 328] width 126 height 19
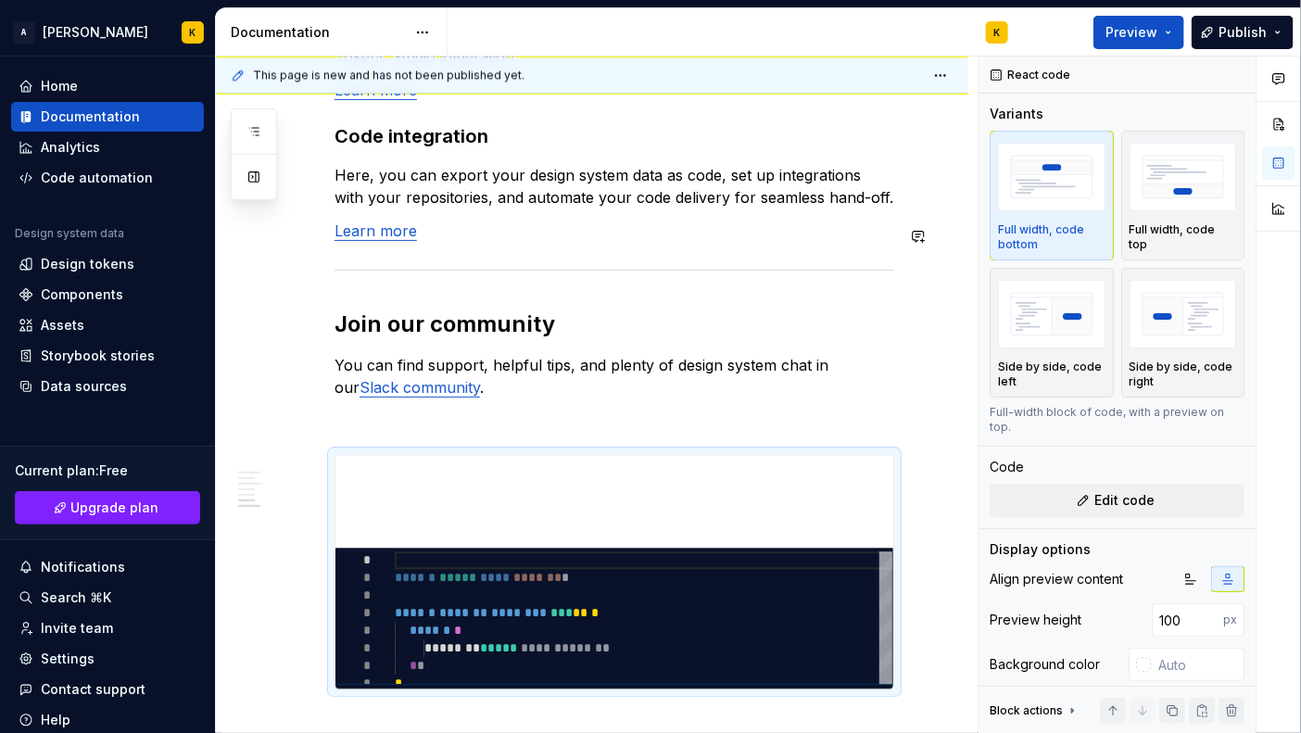
scroll to position [1783, 0]
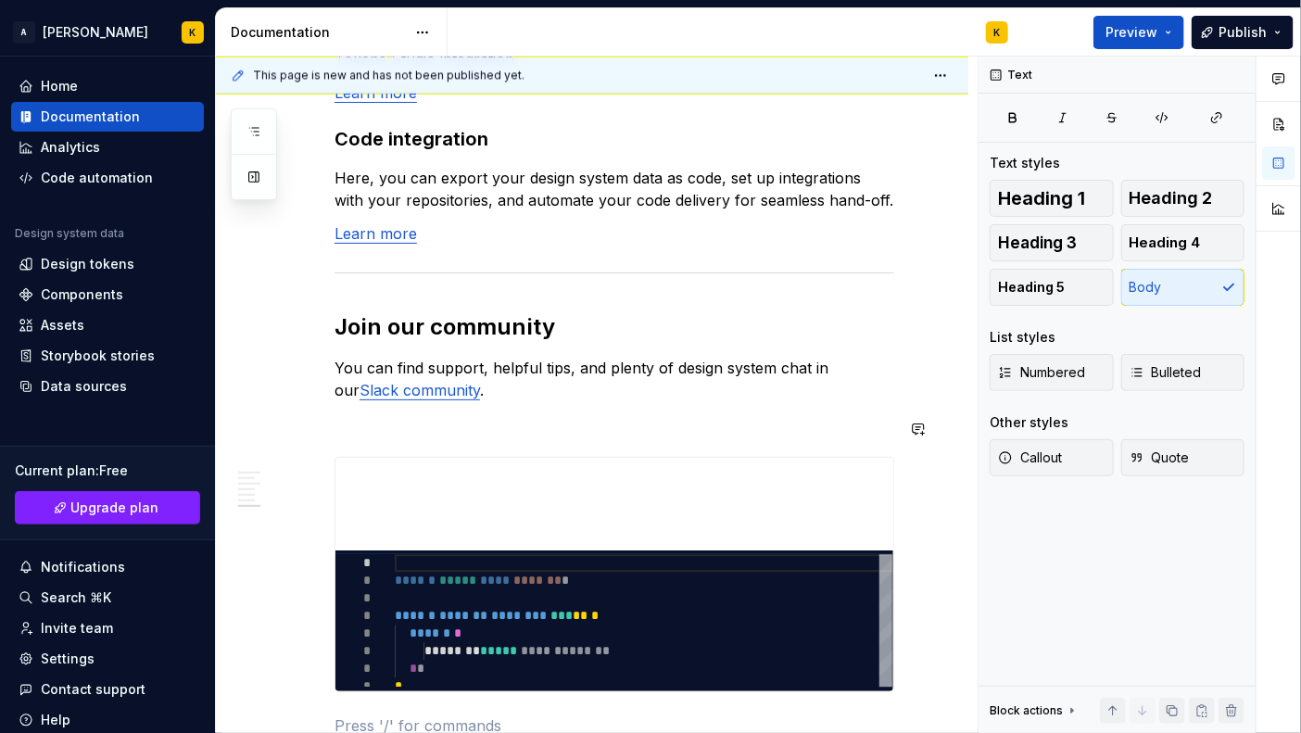
scroll to position [1991, 0]
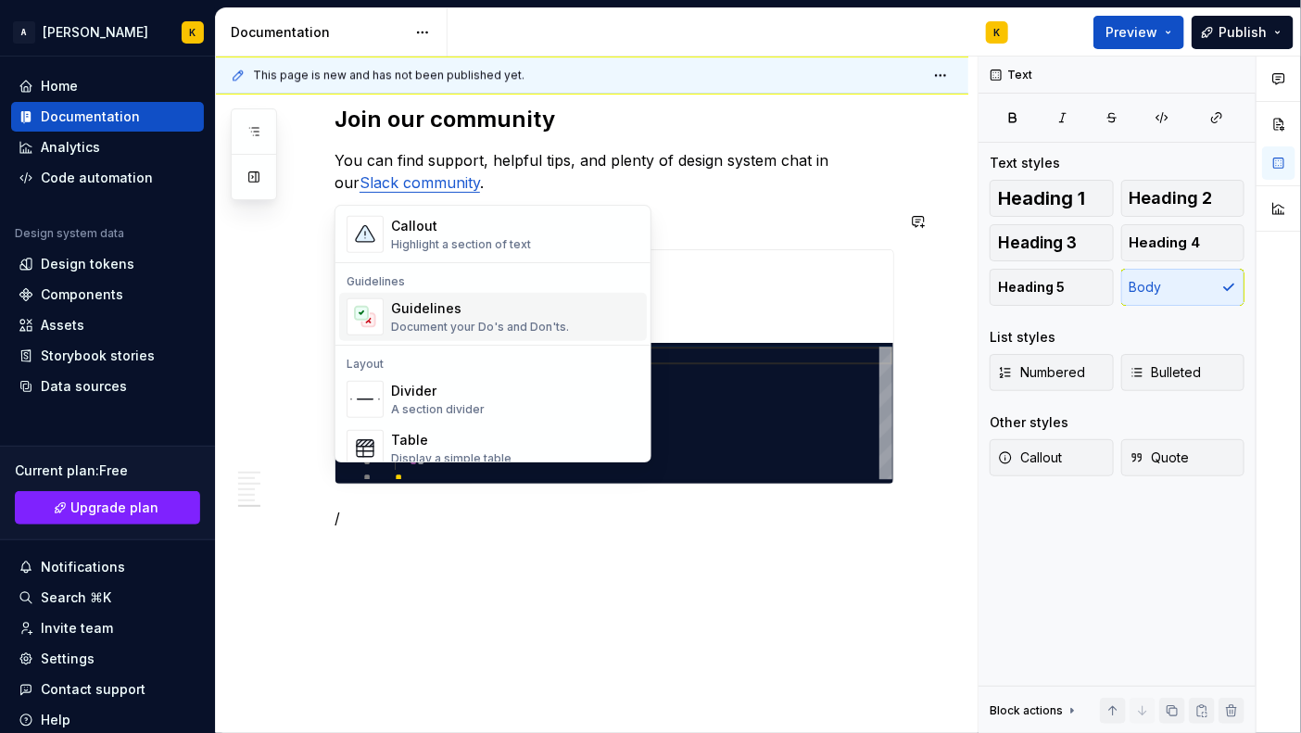
scroll to position [0, 0]
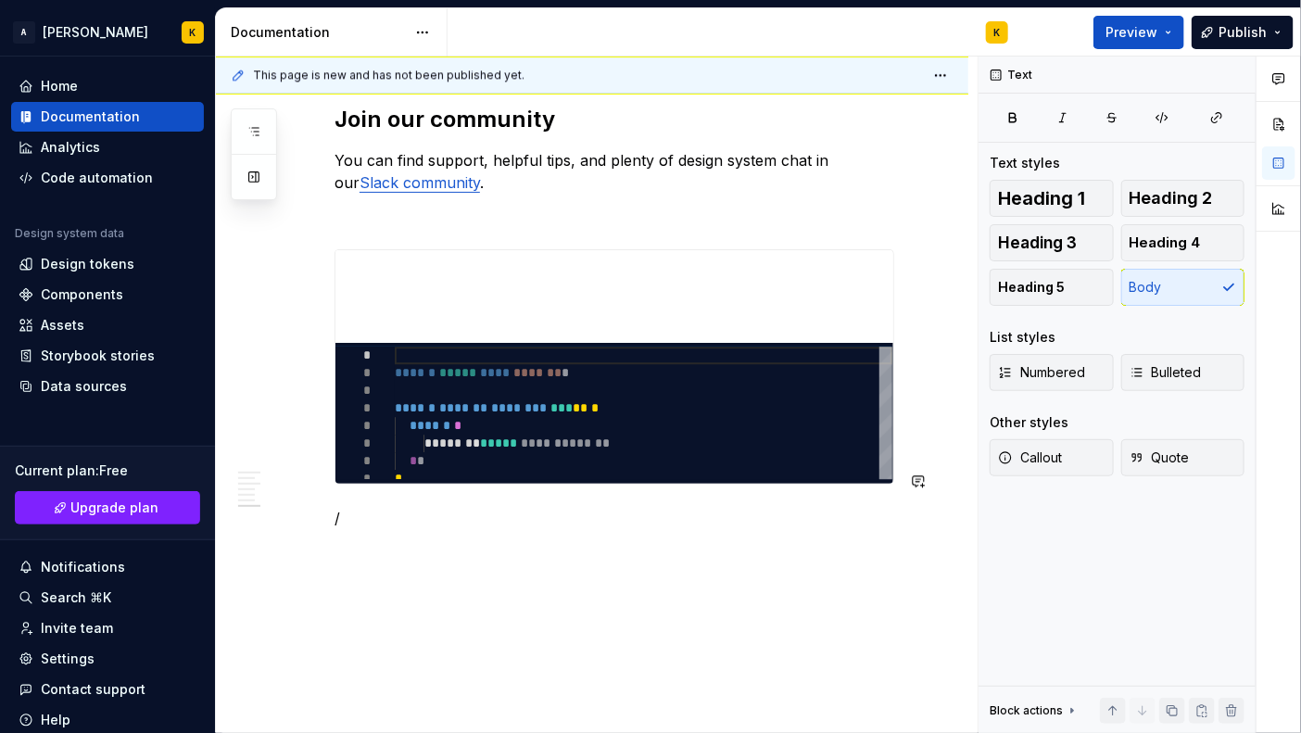
click at [320, 221] on span at bounding box center [315, 221] width 15 height 26
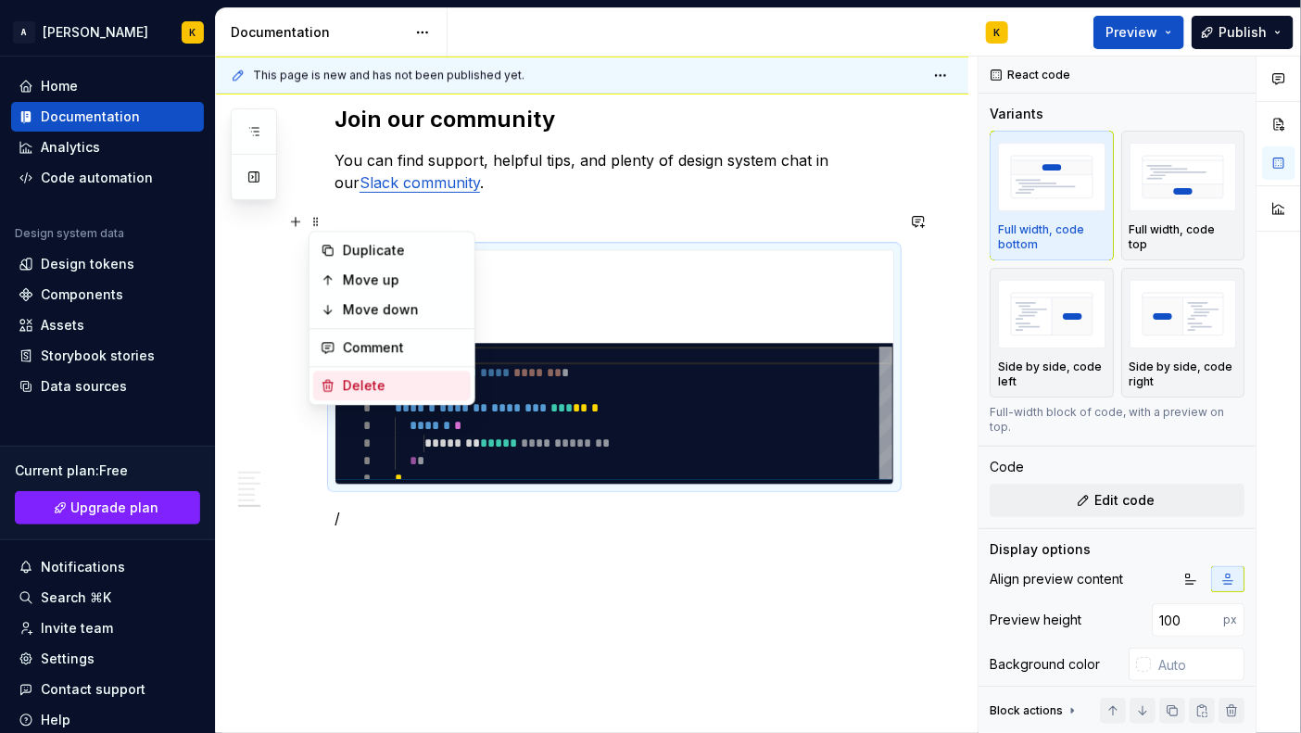
click at [374, 378] on div "Delete" at bounding box center [403, 385] width 120 height 19
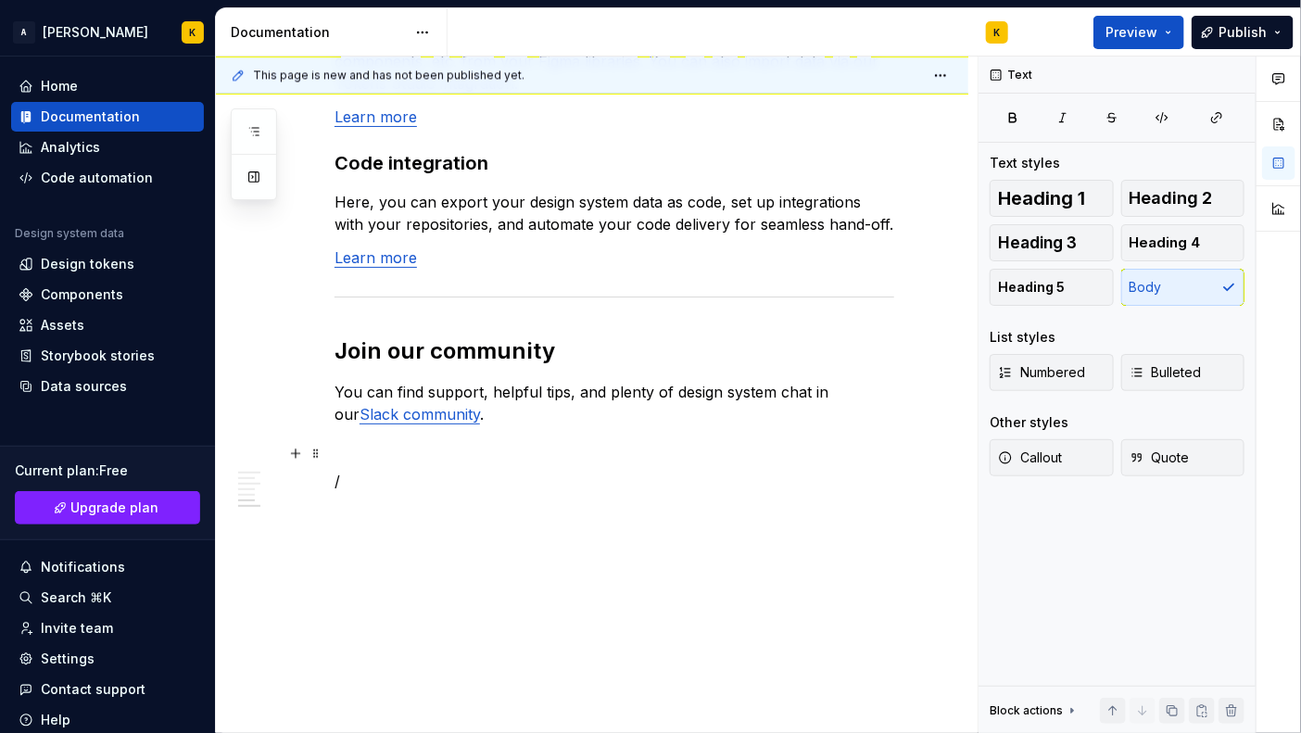
scroll to position [1722, 0]
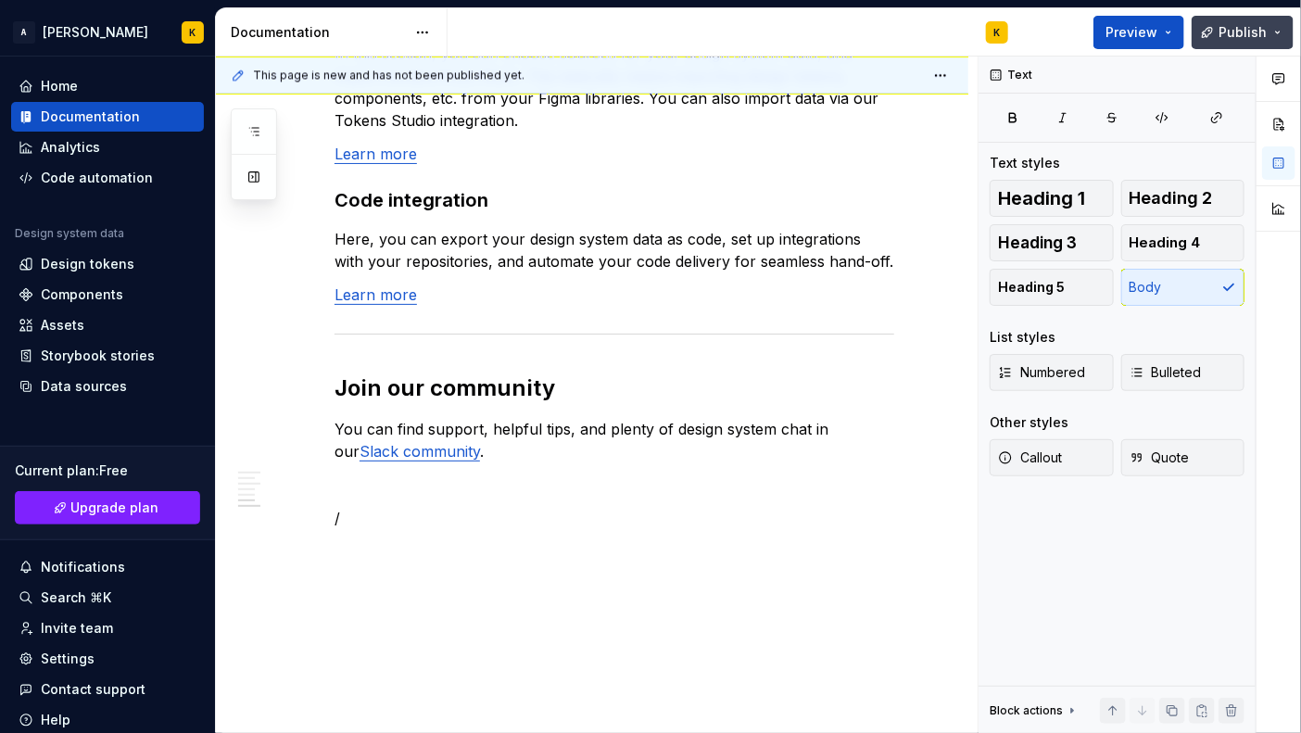
click at [1034, 37] on span "Publish" at bounding box center [1242, 32] width 48 height 19
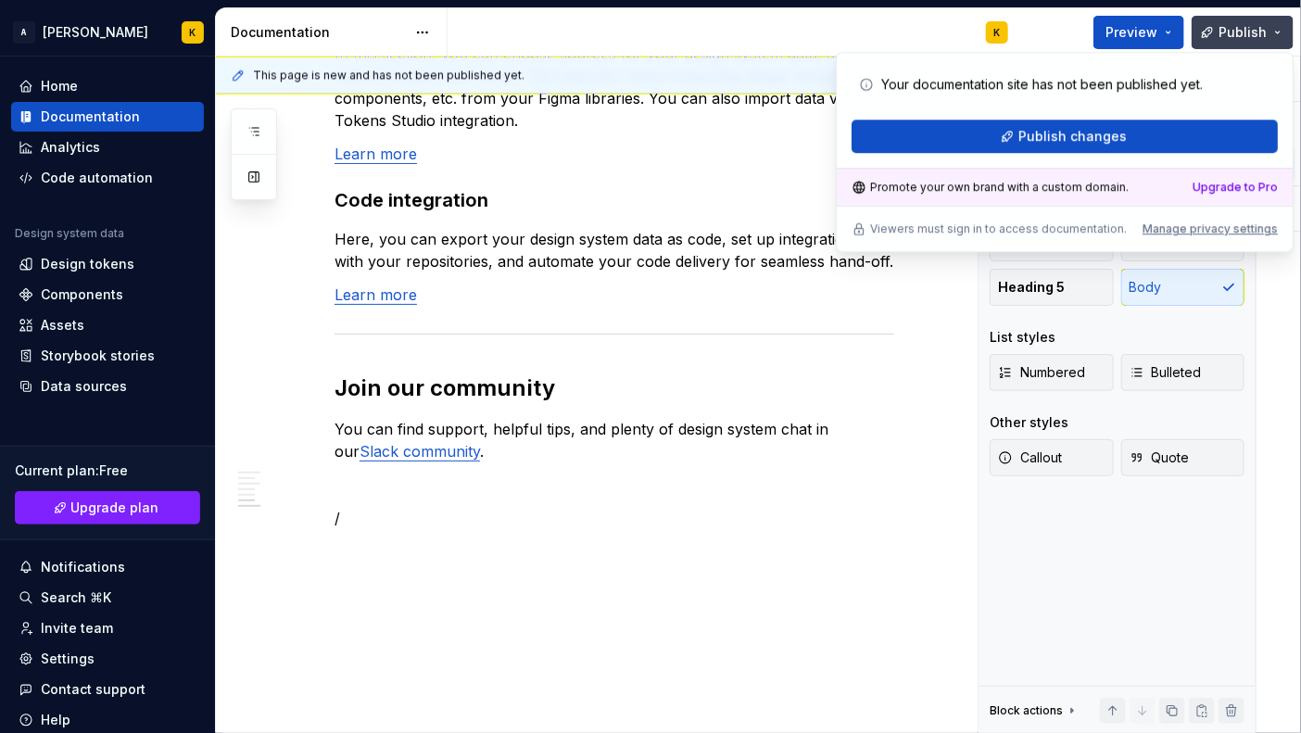
type textarea "*"
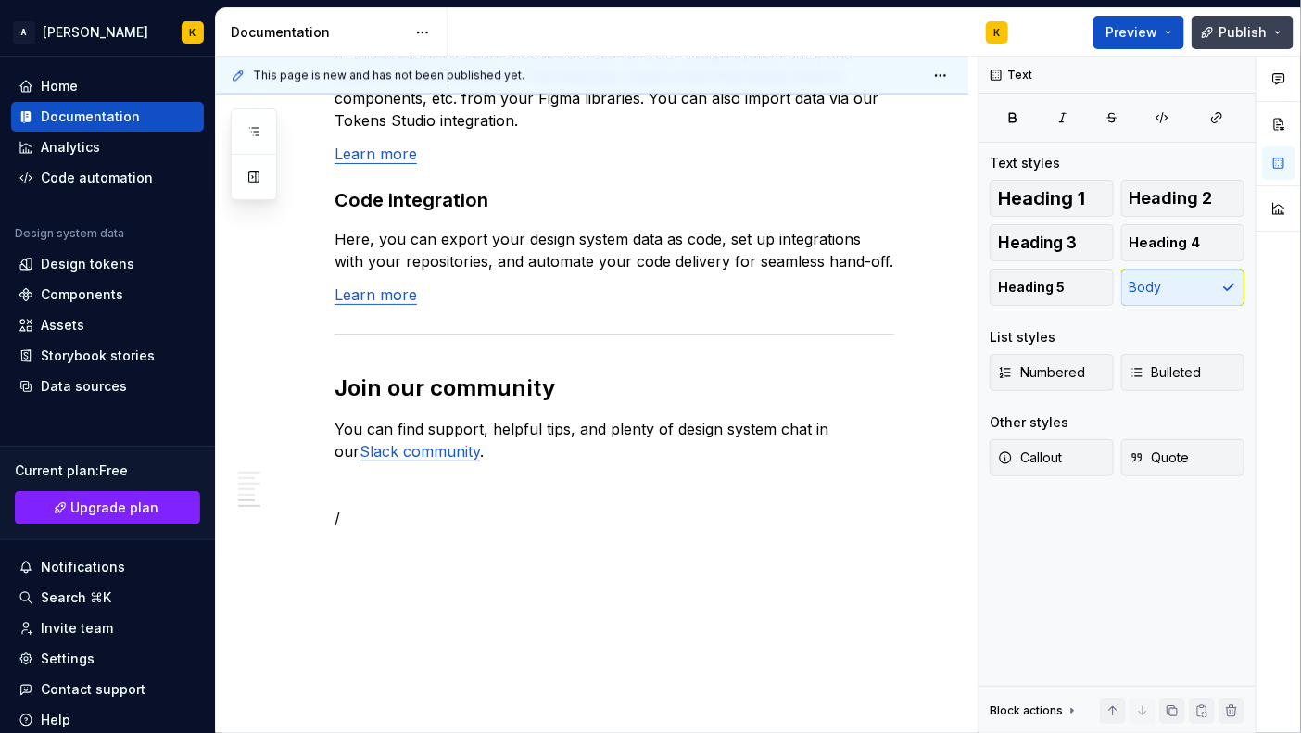
type textarea "*"
click at [123, 150] on div "Analytics" at bounding box center [108, 147] width 178 height 19
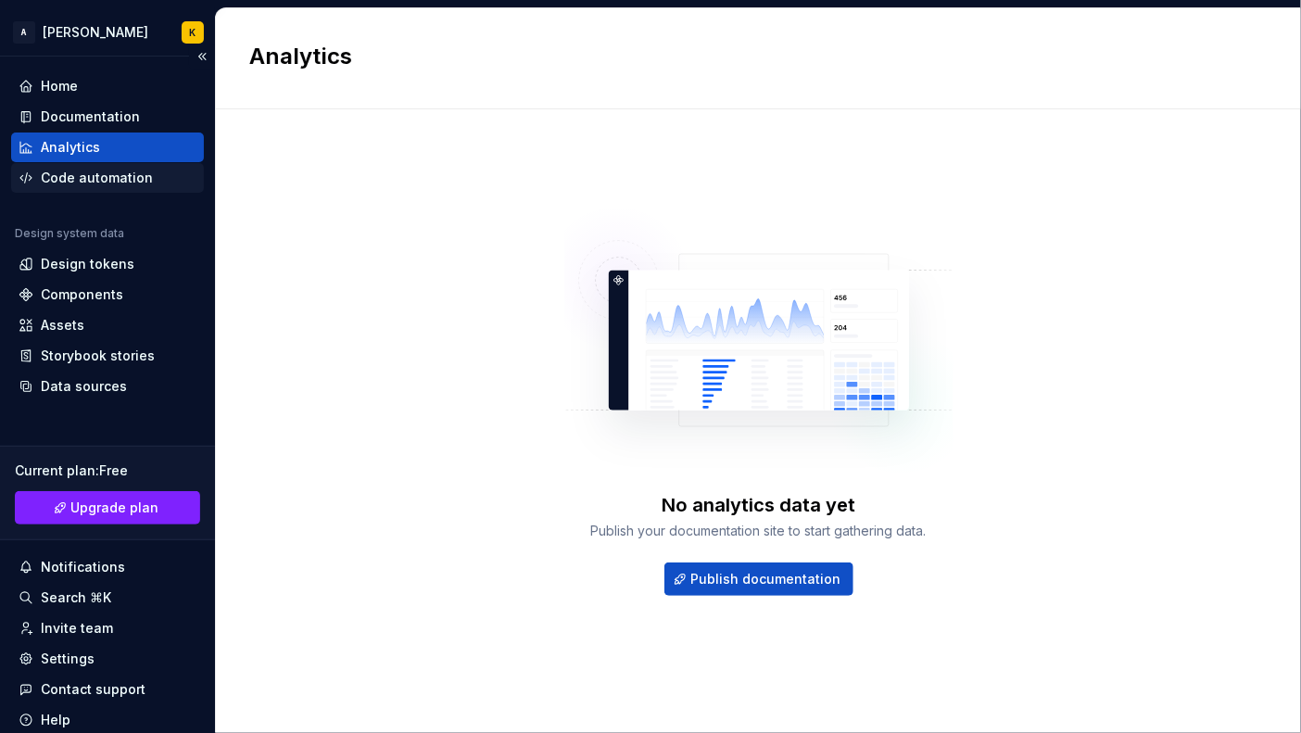
click at [94, 182] on div "Code automation" at bounding box center [97, 178] width 112 height 19
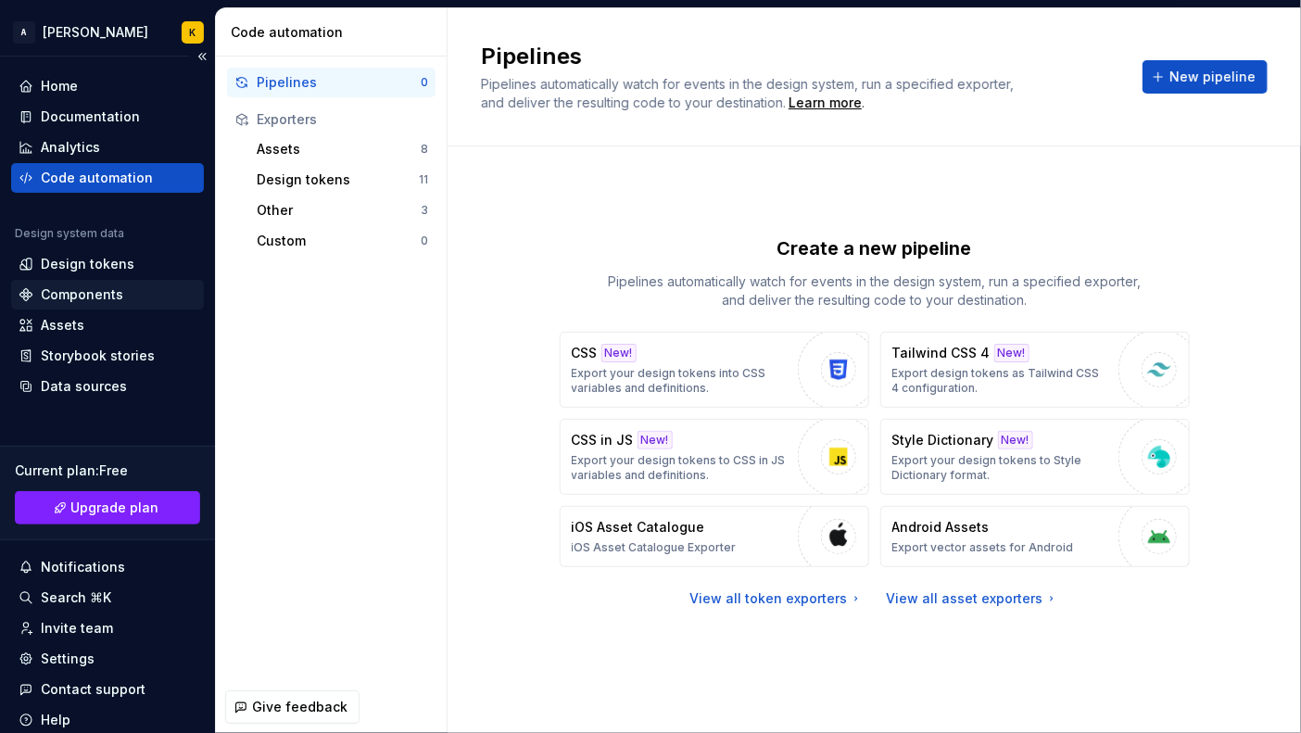
click at [99, 296] on div "Components" at bounding box center [82, 294] width 82 height 19
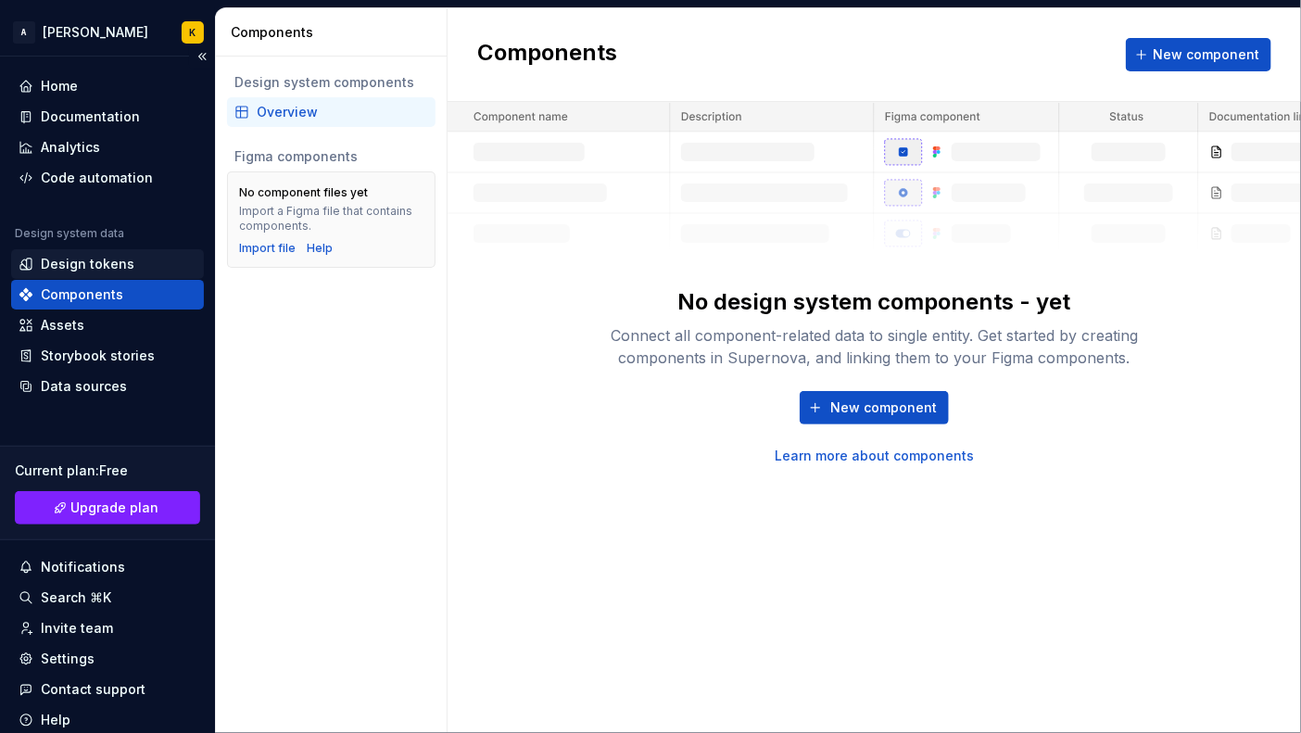
click at [101, 258] on div "Design tokens" at bounding box center [88, 264] width 94 height 19
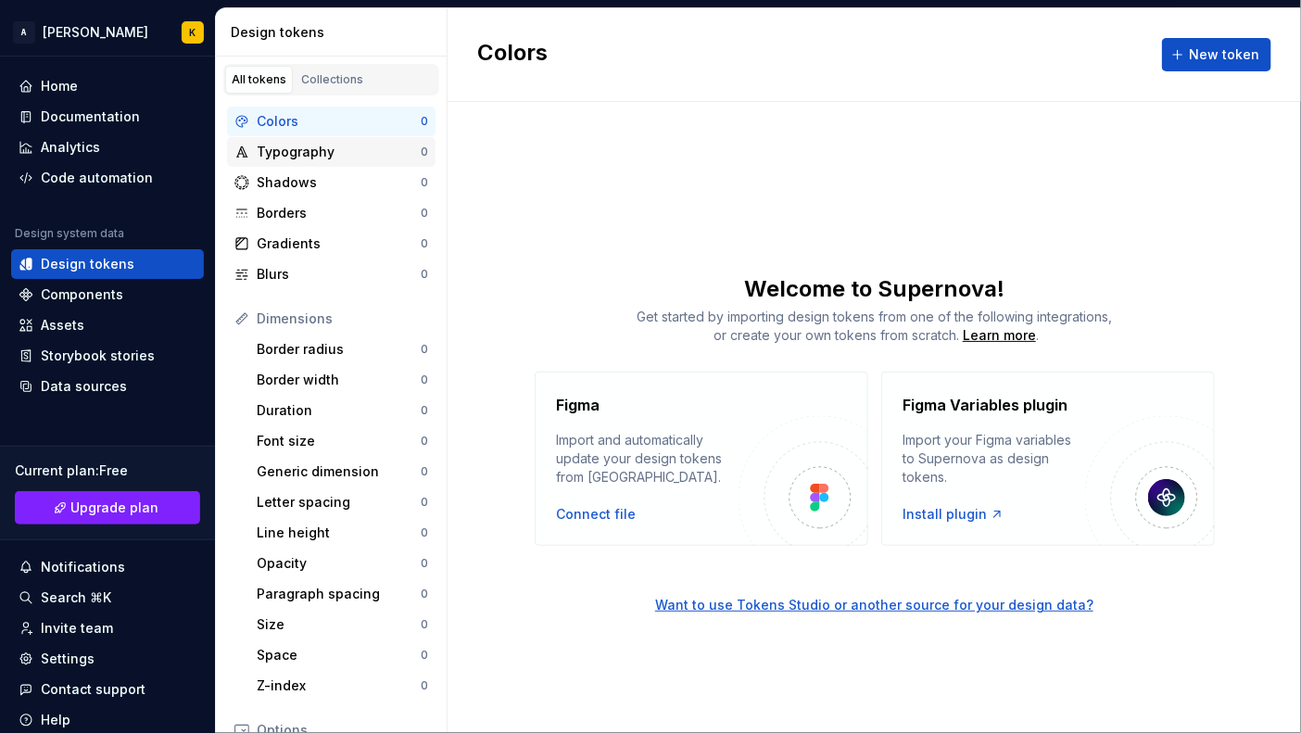
click at [292, 154] on div "Typography" at bounding box center [339, 152] width 164 height 19
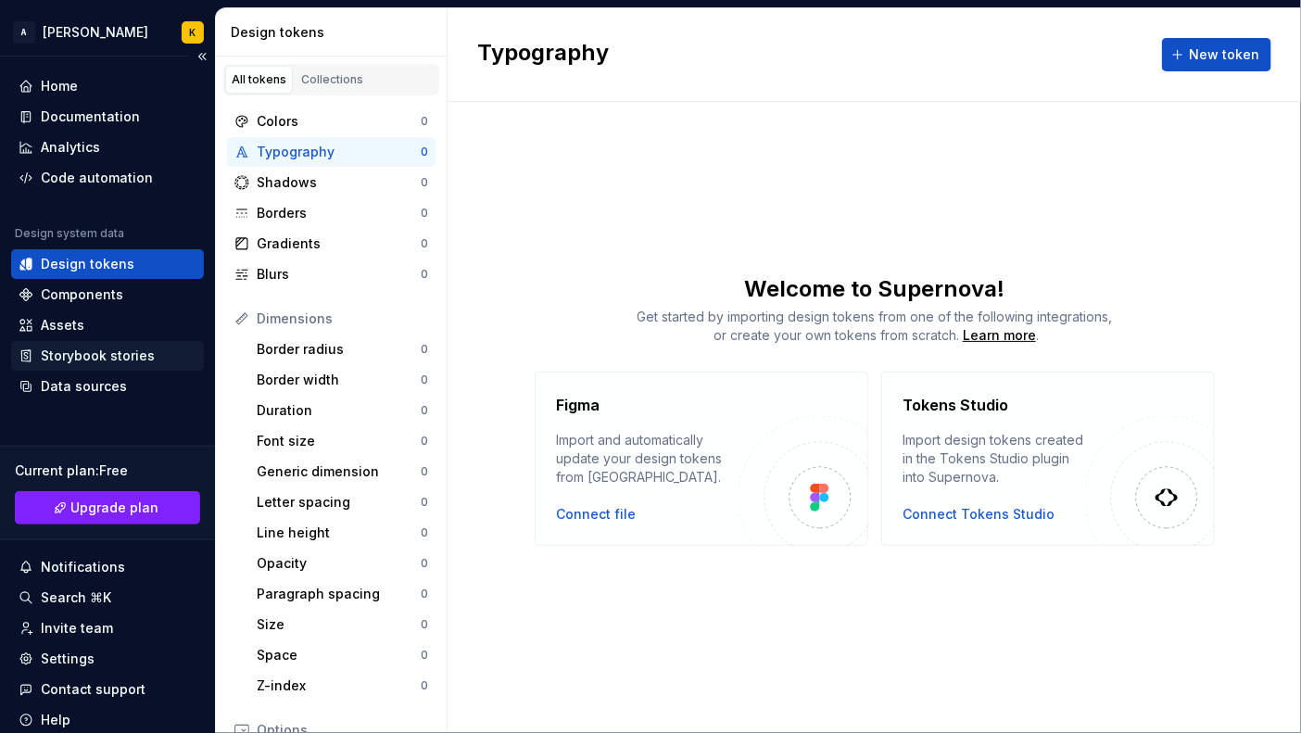
click at [111, 347] on div "Storybook stories" at bounding box center [98, 355] width 114 height 19
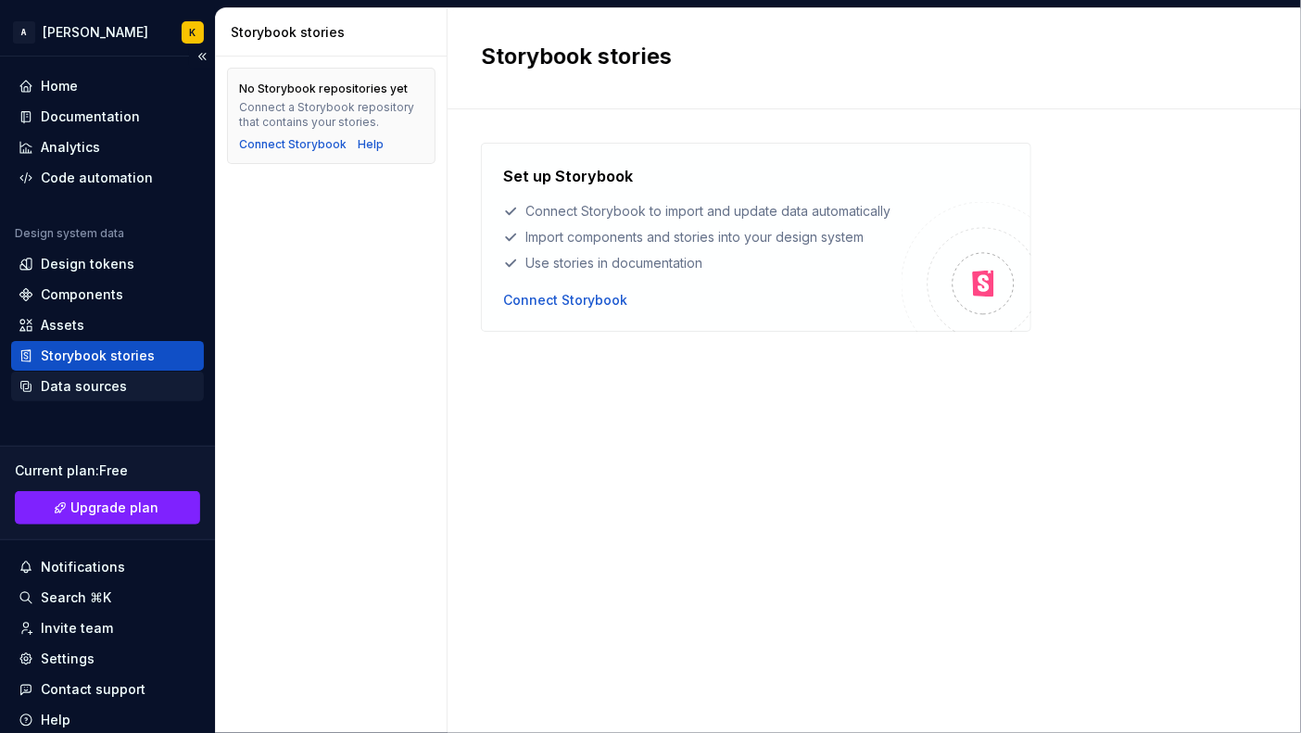
click at [106, 388] on div "Data sources" at bounding box center [84, 386] width 86 height 19
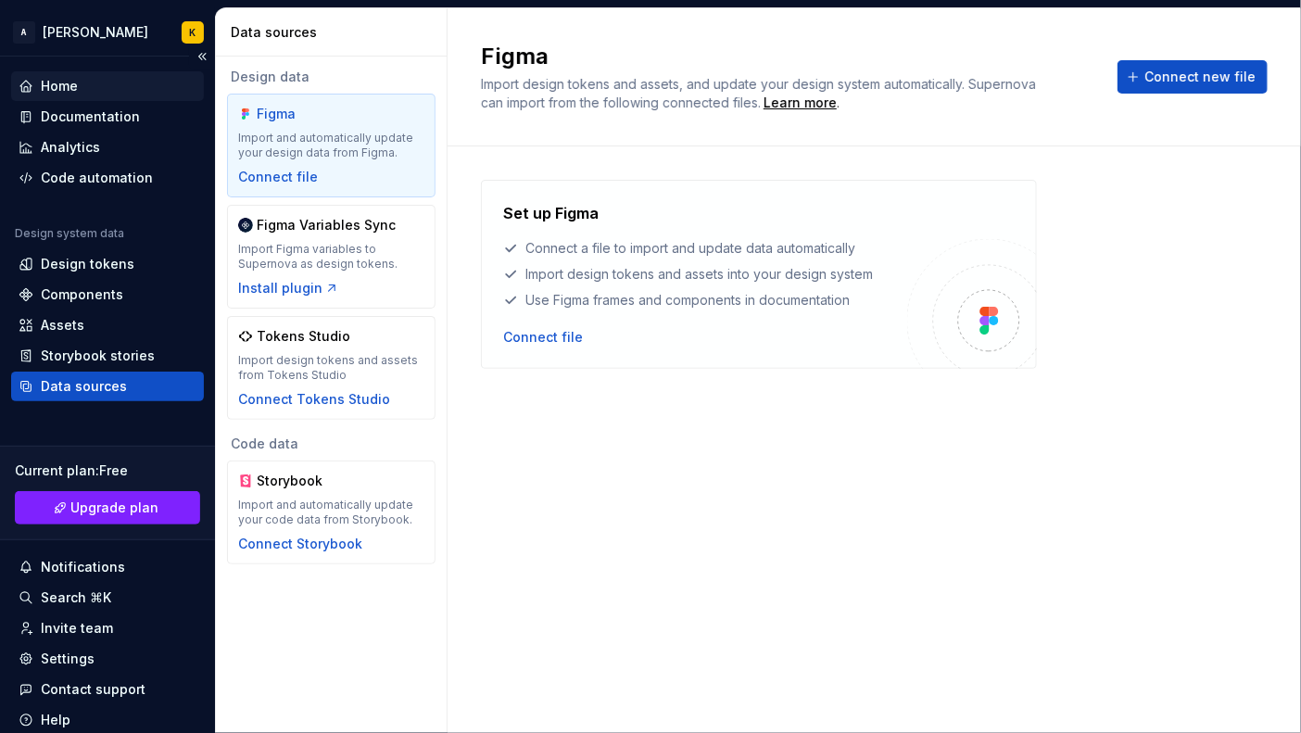
click at [109, 96] on div "Home" at bounding box center [107, 86] width 193 height 30
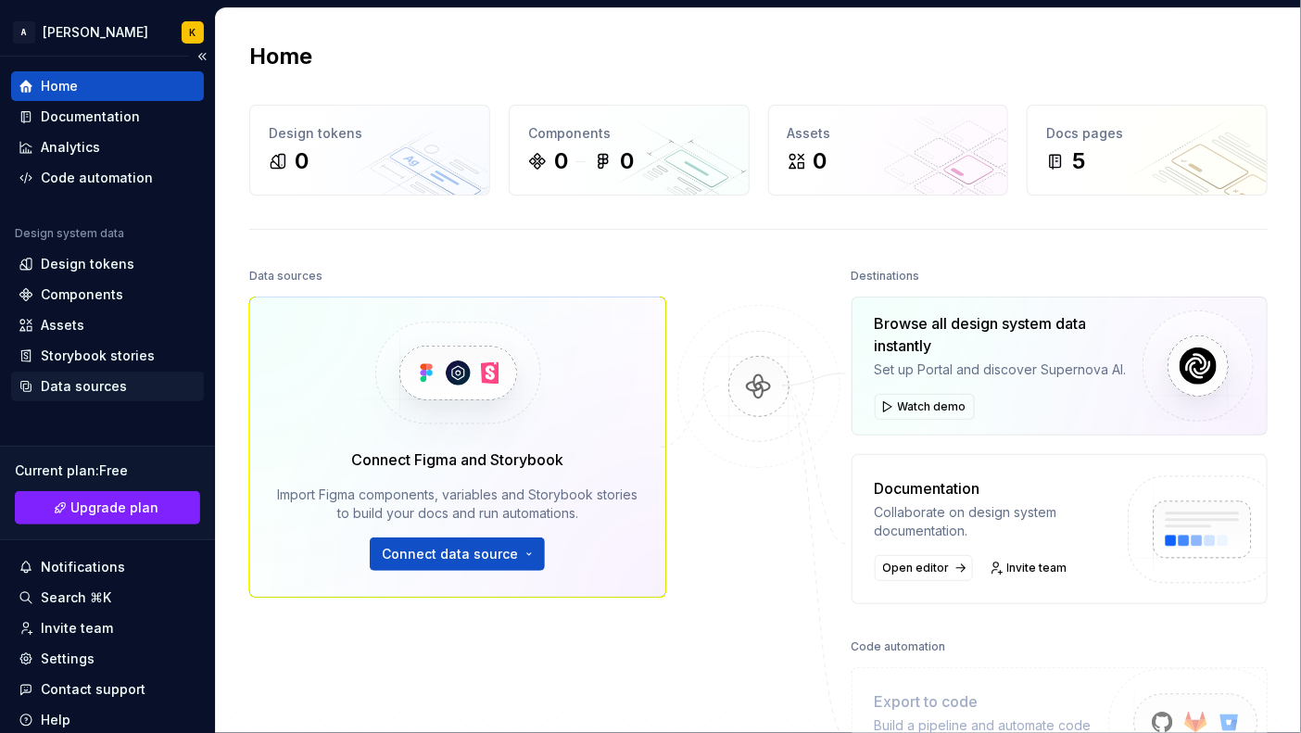
click at [138, 384] on div "Data sources" at bounding box center [108, 386] width 178 height 19
